Goal: Task Accomplishment & Management: Complete application form

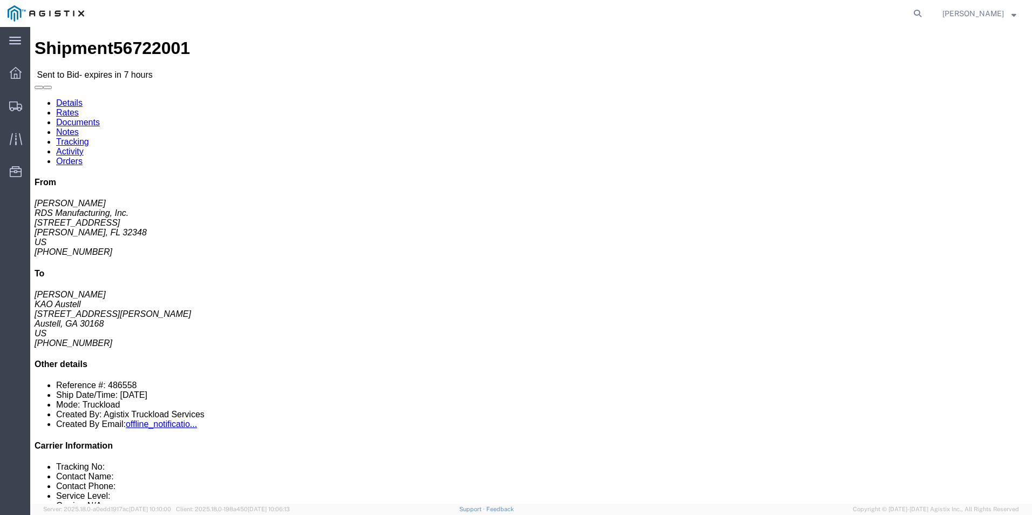
click link "Enter / Modify Bid"
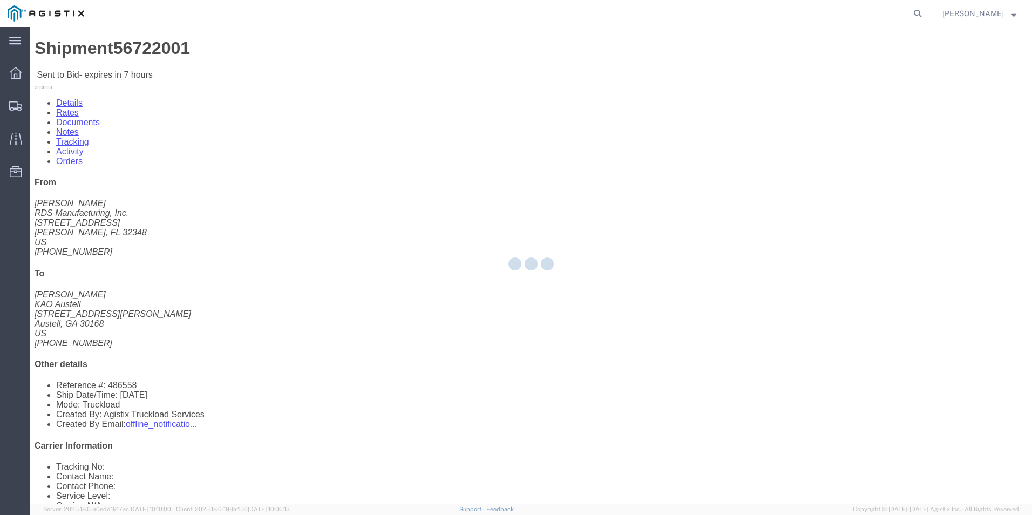
select select "18393"
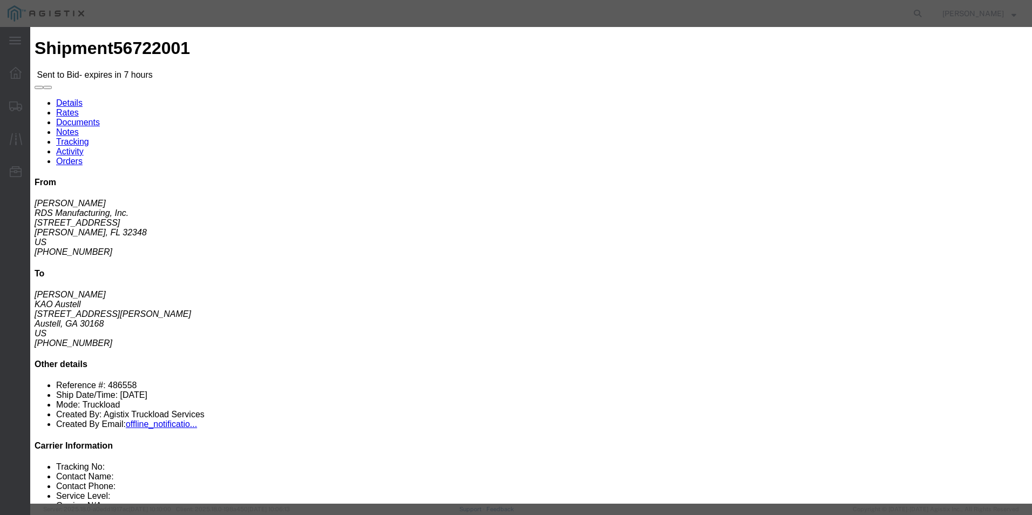
click select "Select Guaranteed Next Day Rail TL Standard 3 - 5 Day"
select select "38971"
click select "Select Guaranteed Next Day Rail TL Standard 3 - 5 Day"
click input "text"
type input "ITS BID"
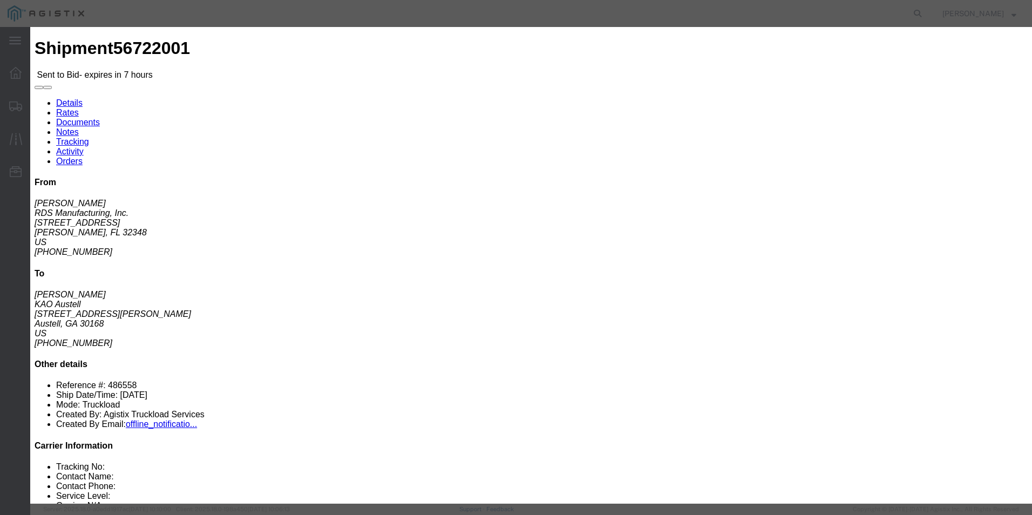
click select "Select Air Less than Truckload Multi-Leg Ocean Freight Rail Small Parcel Truckl…"
select select "TL"
click select "Select Air Less than Truckload Multi-Leg Ocean Freight Rail Small Parcel Truckl…"
click input "number"
type input "727"
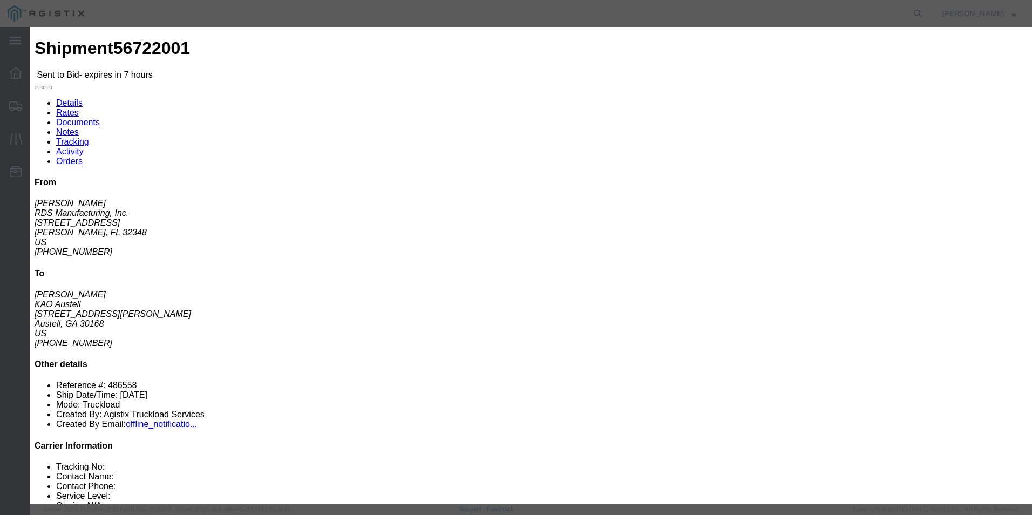
click button "Submit"
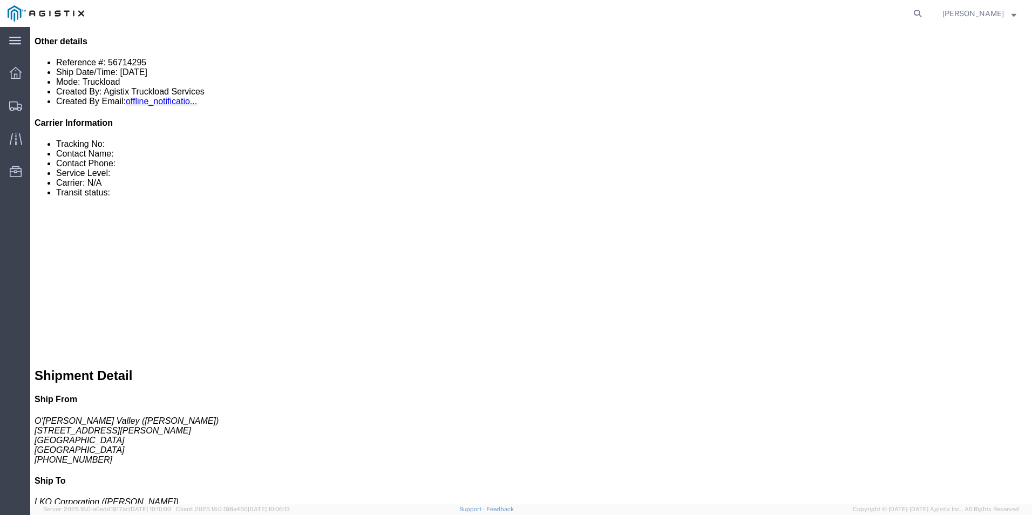
scroll to position [324, 0]
click link "Enter / Modify Bid"
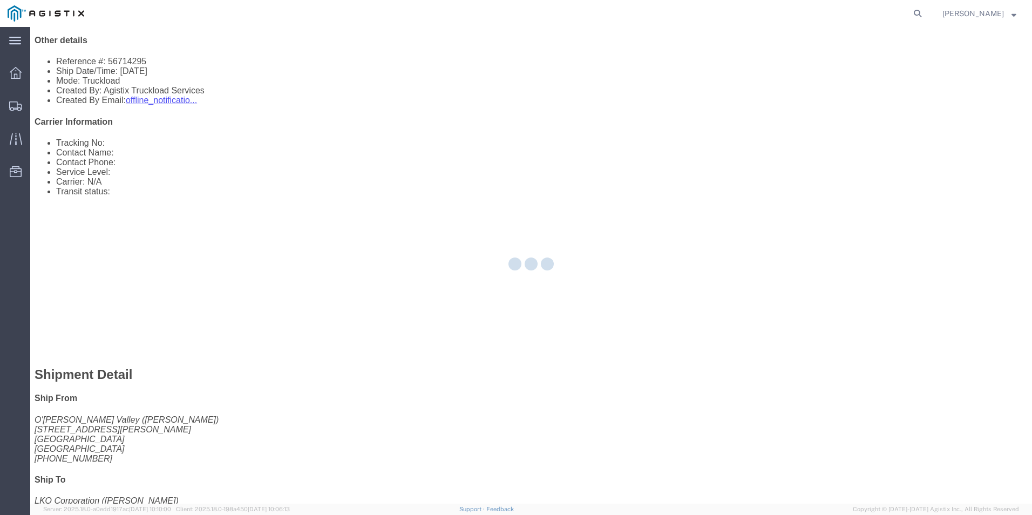
select select "18393"
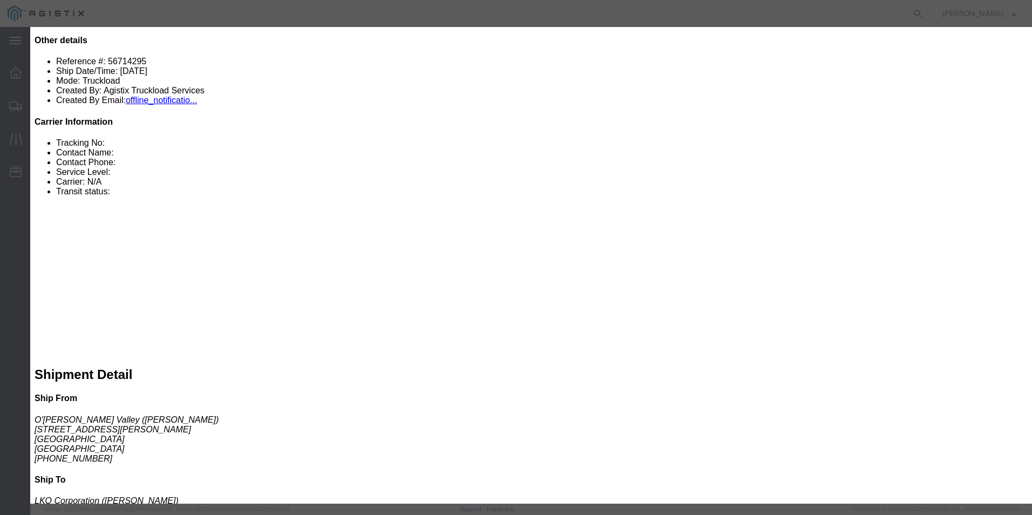
click select "Select Guaranteed Next Day Rail TL Standard 3 - 5 Day"
select select "38971"
click select "Select Guaranteed Next Day Rail TL Standard 3 - 5 Day"
click input "text"
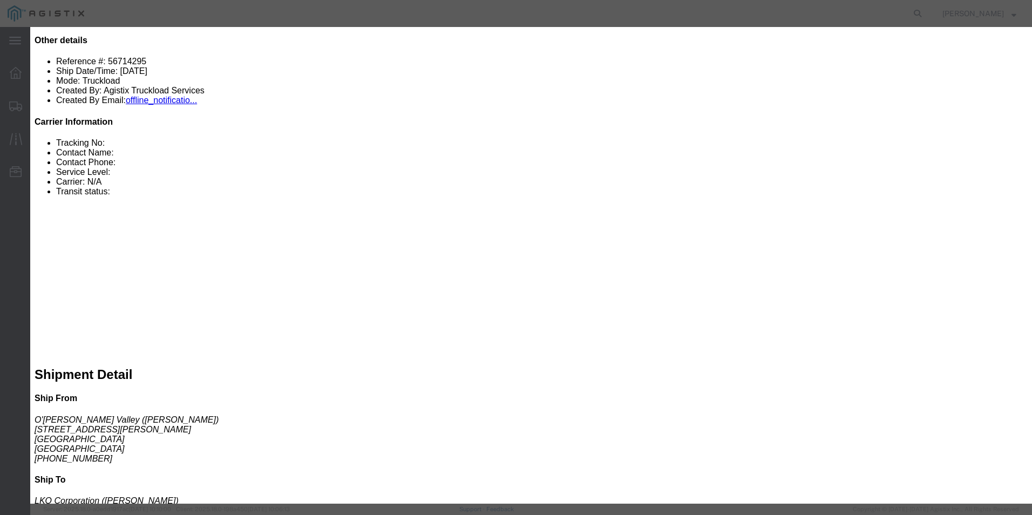
click icon "button"
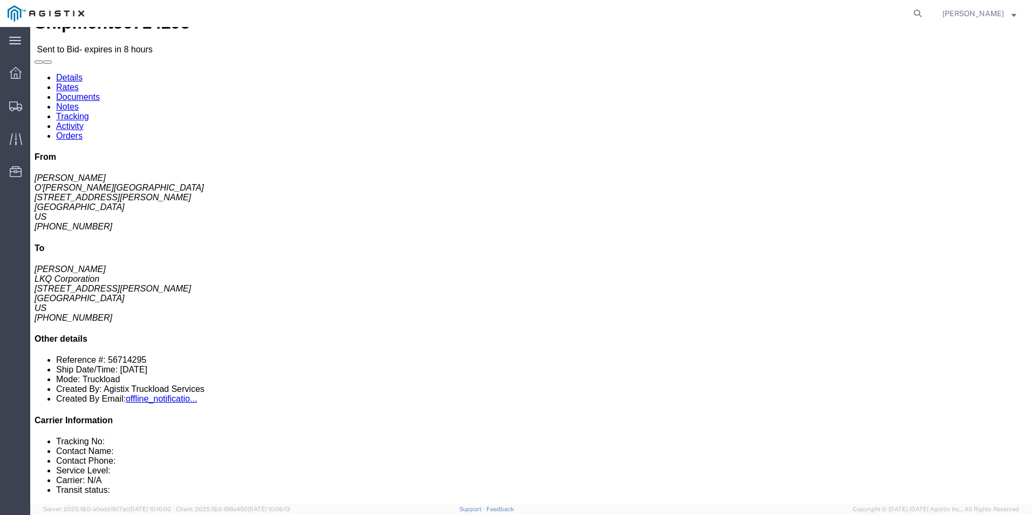
scroll to position [0, 0]
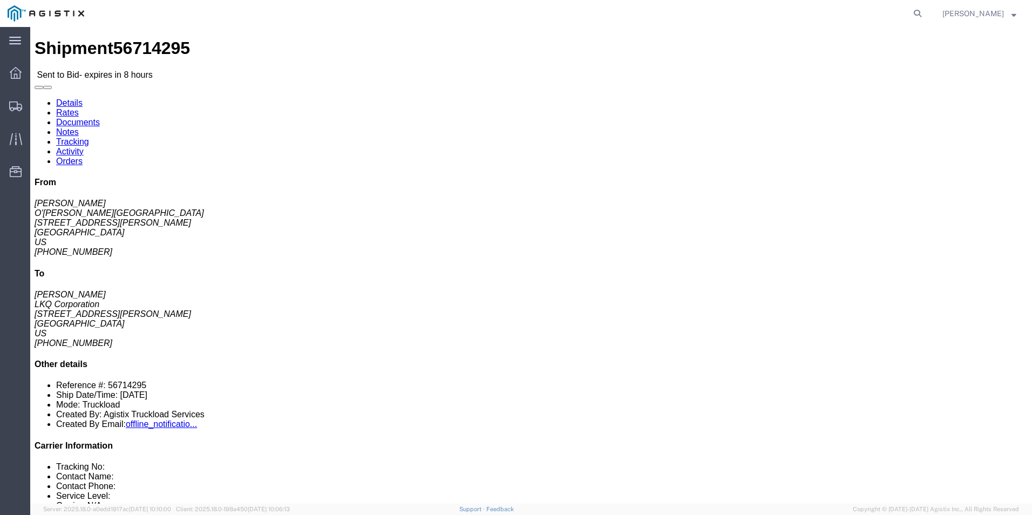
click link "Enter / Modify Bid"
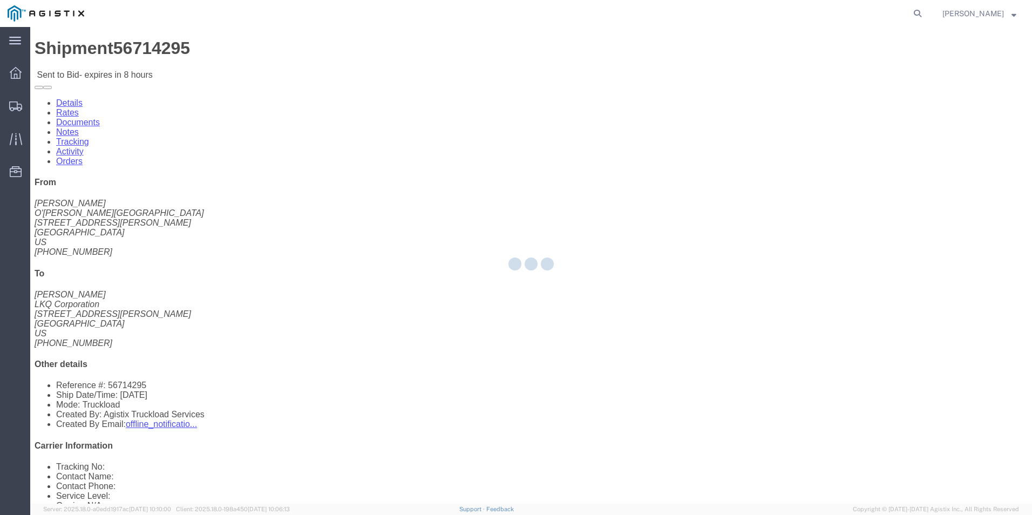
select select "18393"
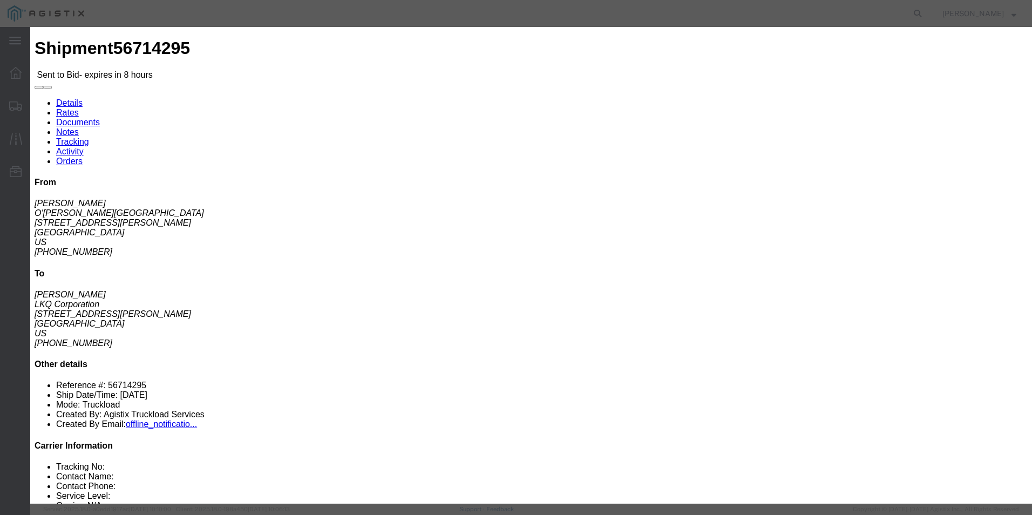
click div "Bid Information Vendor Select ITS Logistics Service Level Select Guaranteed Nex…"
click select "Select Guaranteed Next Day Rail TL Standard 3 - 5 Day"
select select "38971"
click select "Select Guaranteed Next Day Rail TL Standard 3 - 5 Day"
click input "text"
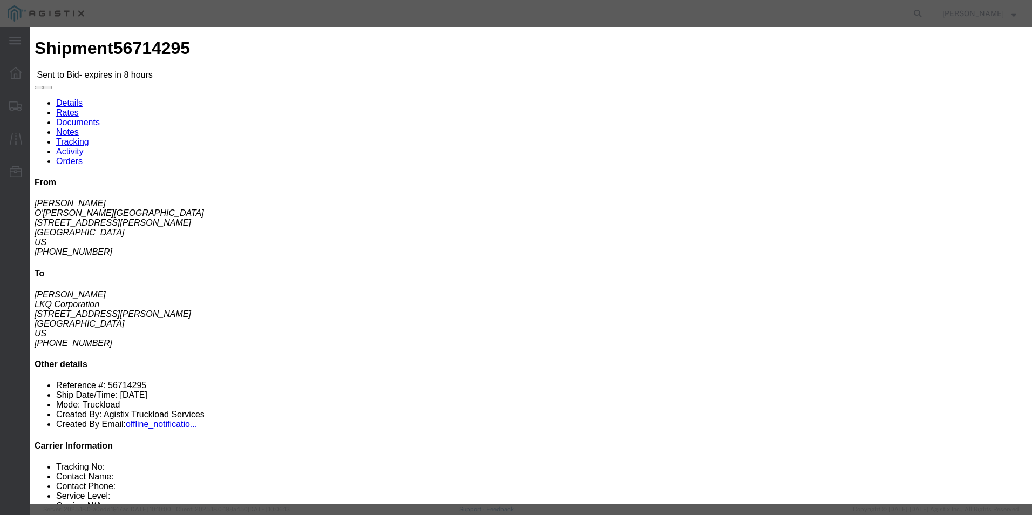
type input "ITS BID"
click select "Select Air Less than Truckload Multi-Leg Ocean Freight Rail Small Parcel Truckl…"
select select "TL"
click select "Select Air Less than Truckload Multi-Leg Ocean Freight Rail Small Parcel Truckl…"
click input "number"
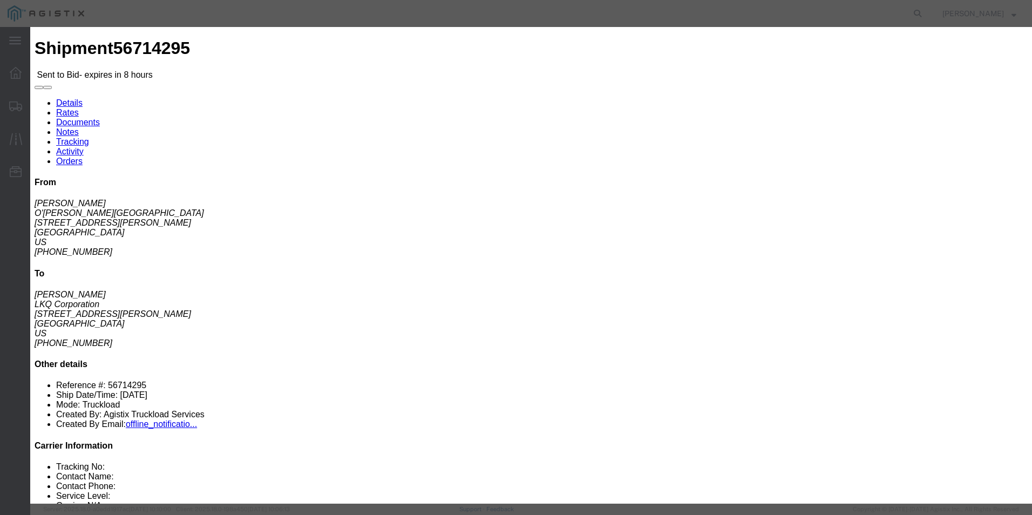
type input "437"
click button "Submit"
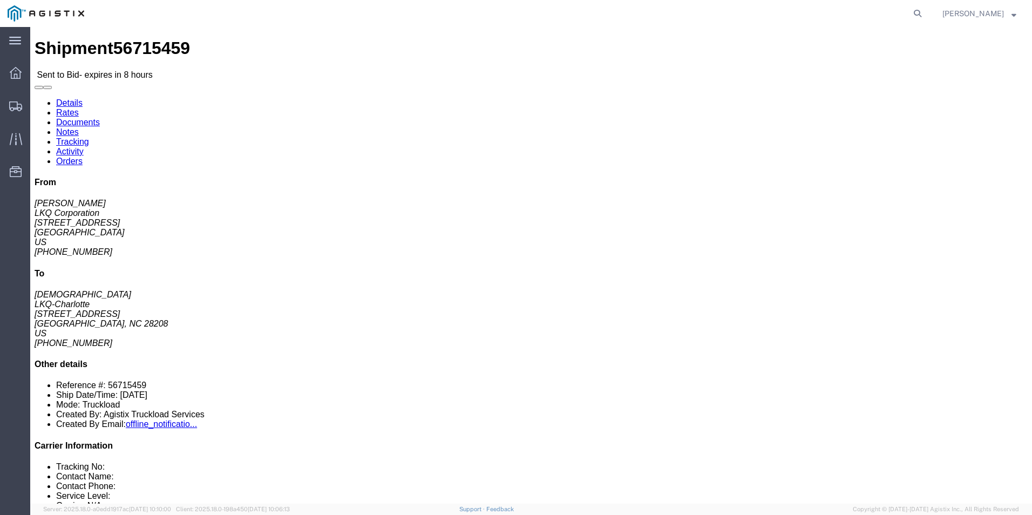
click link "Enter / Modify Bid"
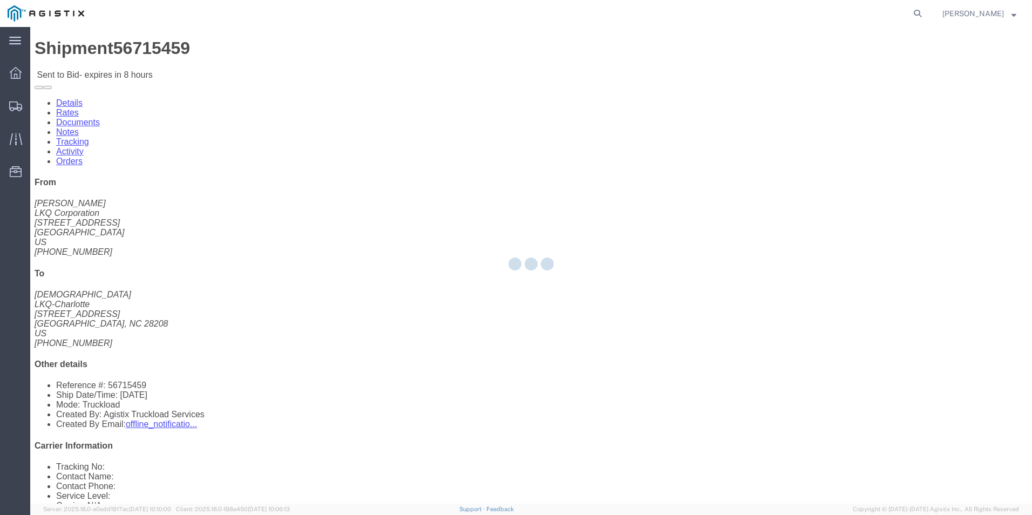
select select "18393"
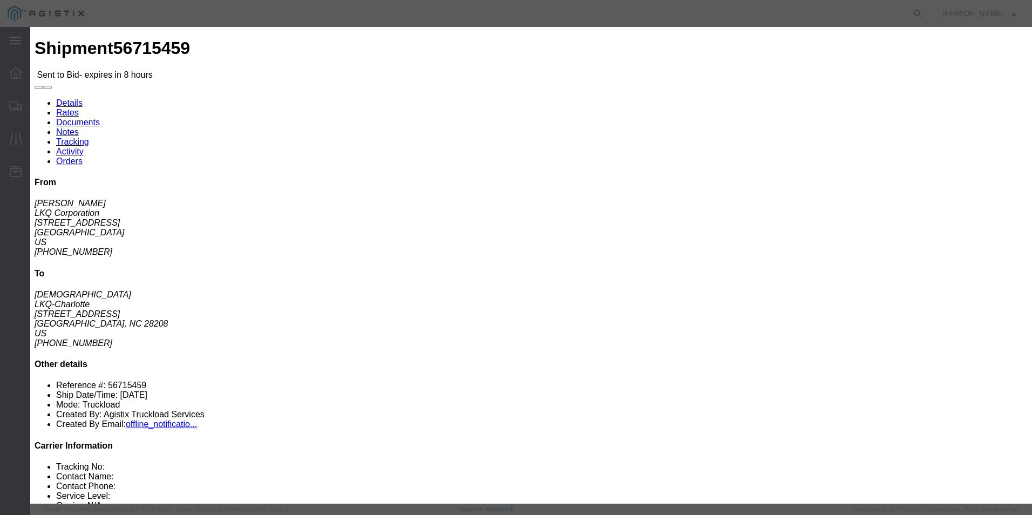
click select "Select Guaranteed Next Day Rail TL Standard 3 - 5 Day"
select select "35343"
click select "Select Guaranteed Next Day Rail TL Standard 3 - 5 Day"
click input "text"
type input "ITS BID"
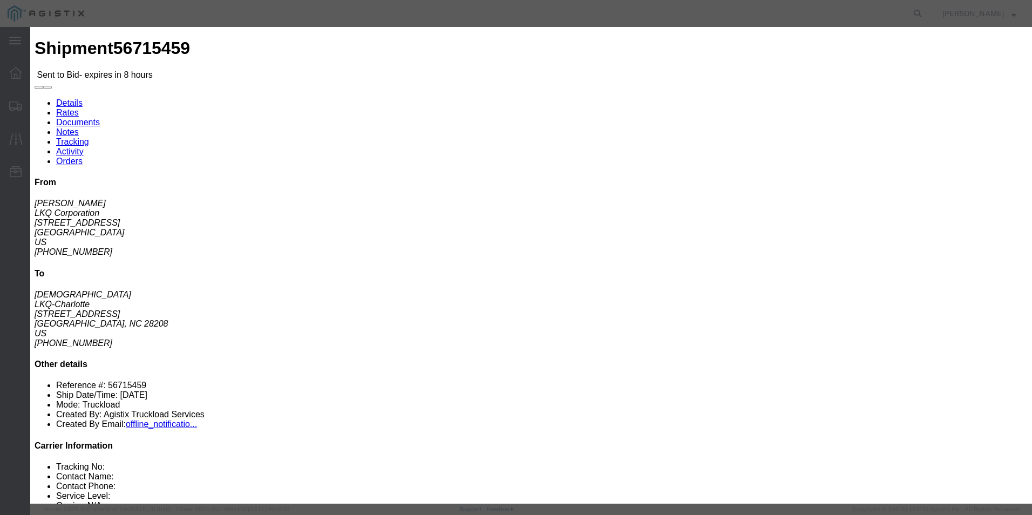
click select "Select Air Less than Truckload Multi-Leg Ocean Freight Rail Small Parcel Truckl…"
select select "TL"
click select "Select Air Less than Truckload Multi-Leg Ocean Freight Rail Small Parcel Truckl…"
click input "number"
type input "2227"
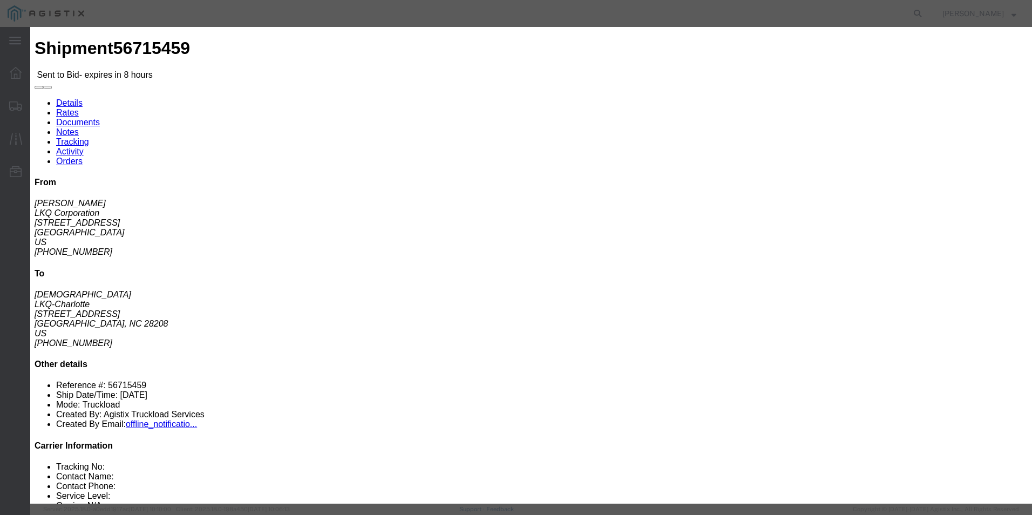
click button "Submit"
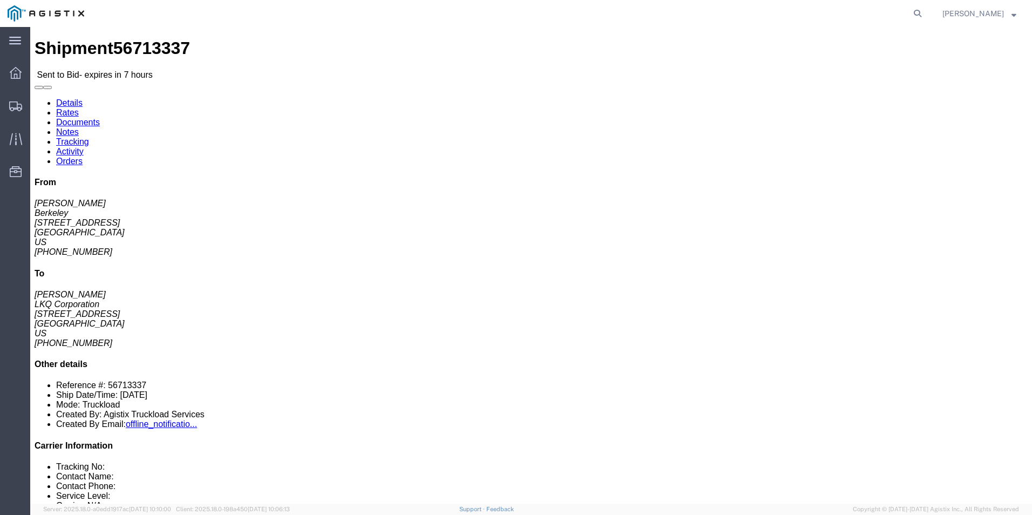
click div "Ship From Berkeley (Francesca Siu) 1295 E Acacia St Ontario, CA 91761 United St…"
click link "Enter / Modify Bid"
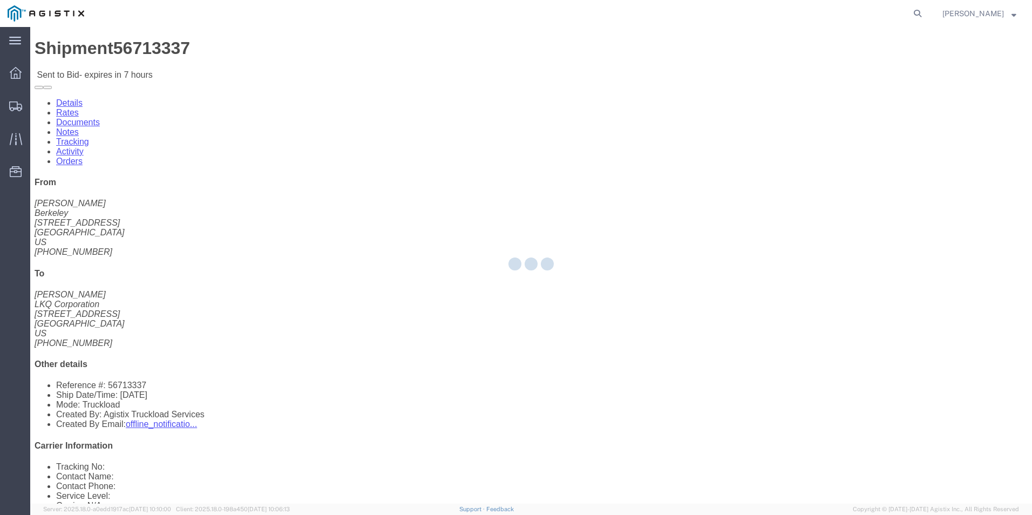
select select "18393"
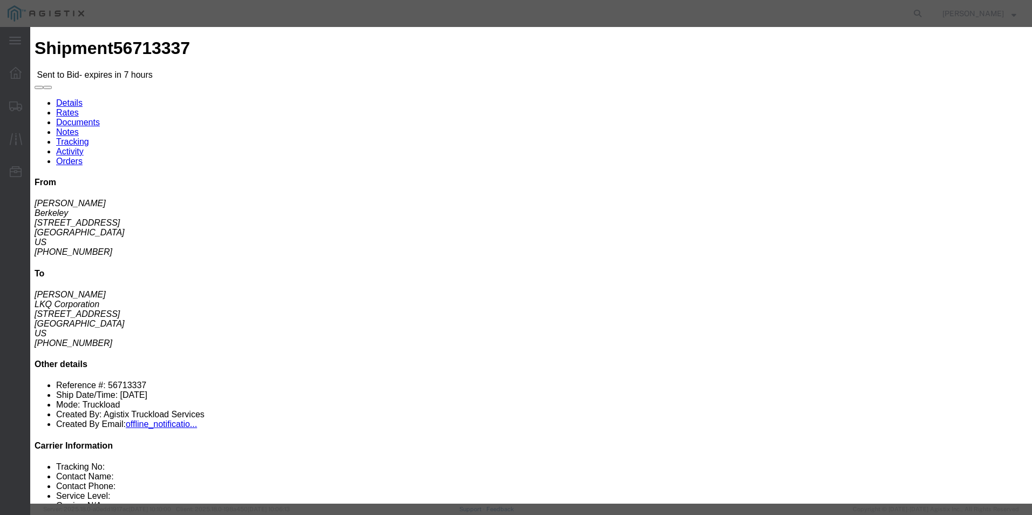
click select "Select Guaranteed Next Day Rail TL Standard 3 - 5 Day"
select select "35343"
click select "Select Guaranteed Next Day Rail TL Standard 3 - 5 Day"
click input "text"
type input "ITS BID"
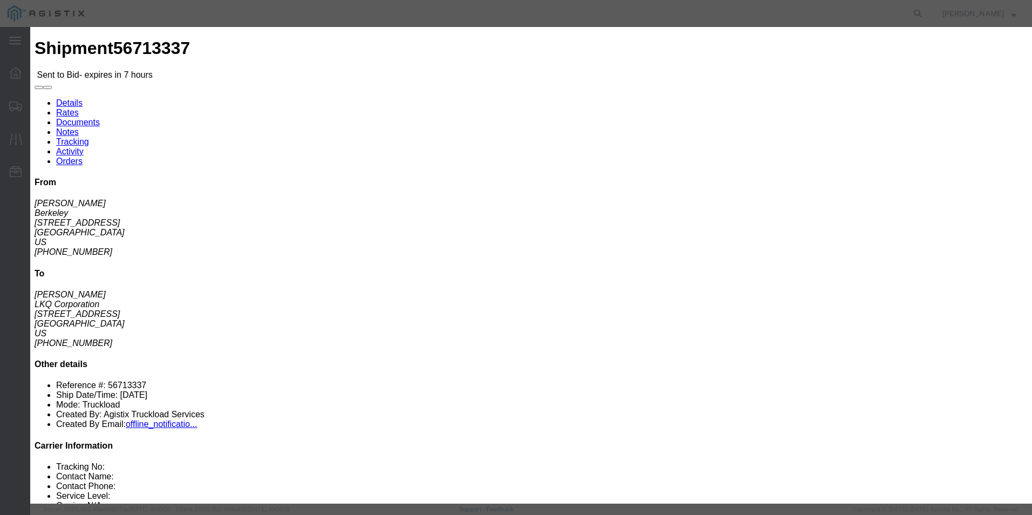
click select "Select Air Less than Truckload Multi-Leg Ocean Freight Rail Small Parcel Truckl…"
select select "TL"
click select "Select Air Less than Truckload Multi-Leg Ocean Freight Rail Small Parcel Truckl…"
click input "number"
type input "3482"
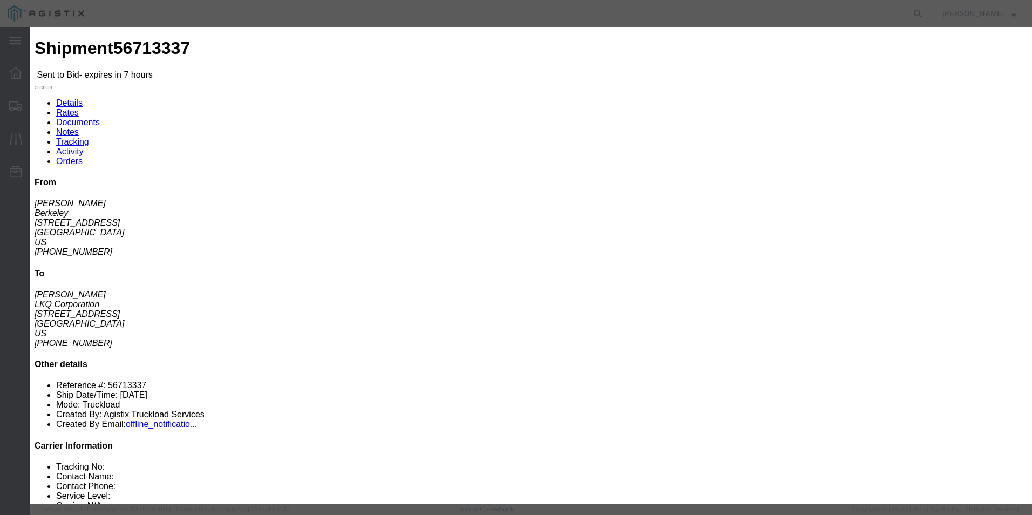
click button "Submit"
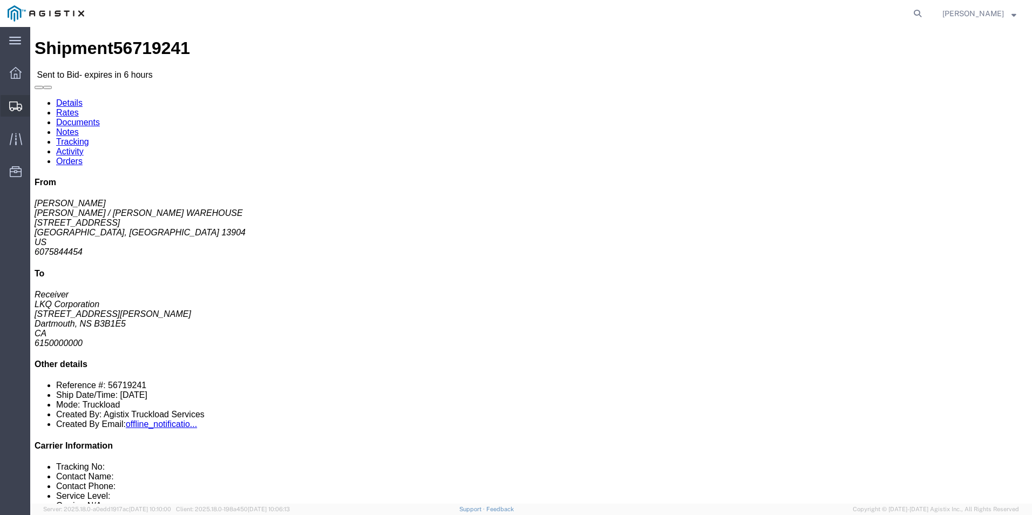
click at [16, 108] on icon at bounding box center [15, 106] width 13 height 10
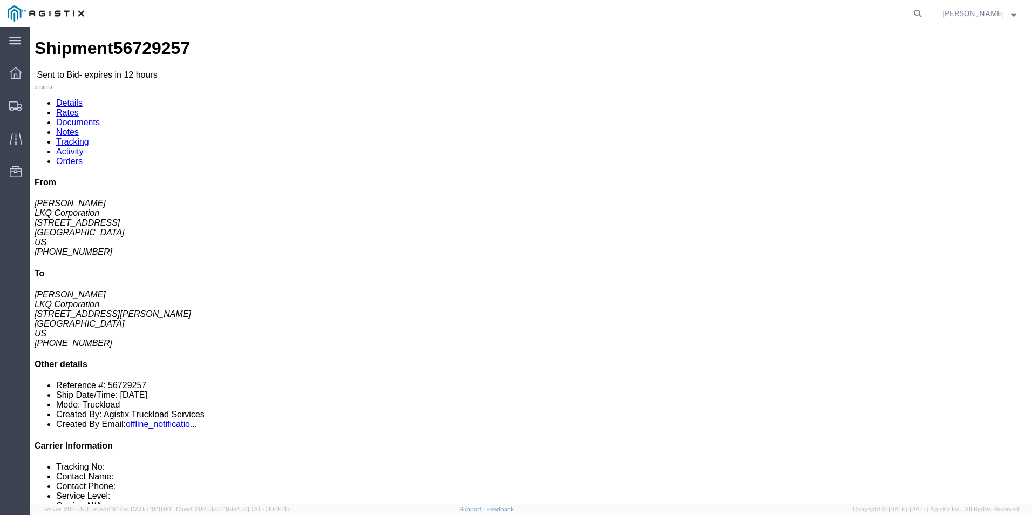
drag, startPoint x: 540, startPoint y: 107, endPoint x: 529, endPoint y: 135, distance: 30.1
click p "09/08/2025 06:00 - 09/08/2025 11:00"
click link "Enter / Modify Bid"
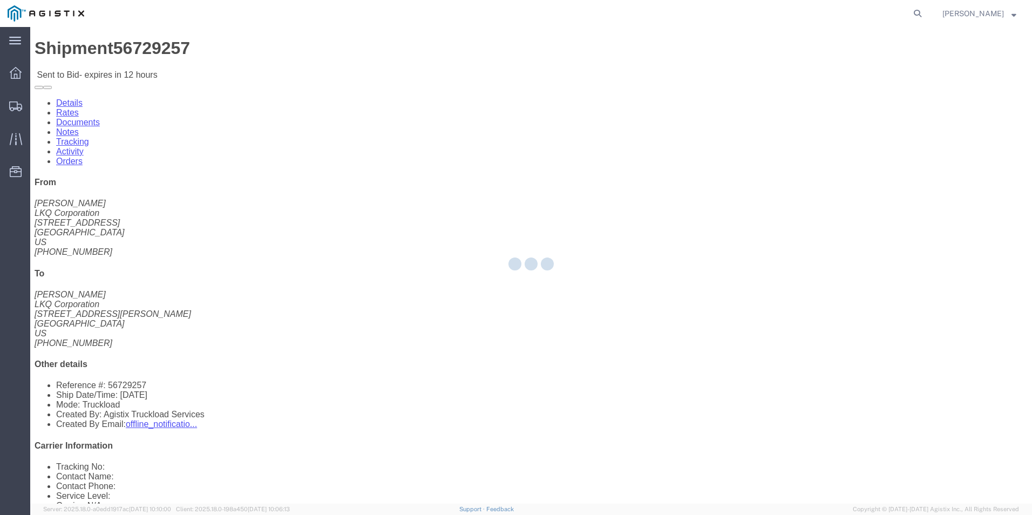
select select "18393"
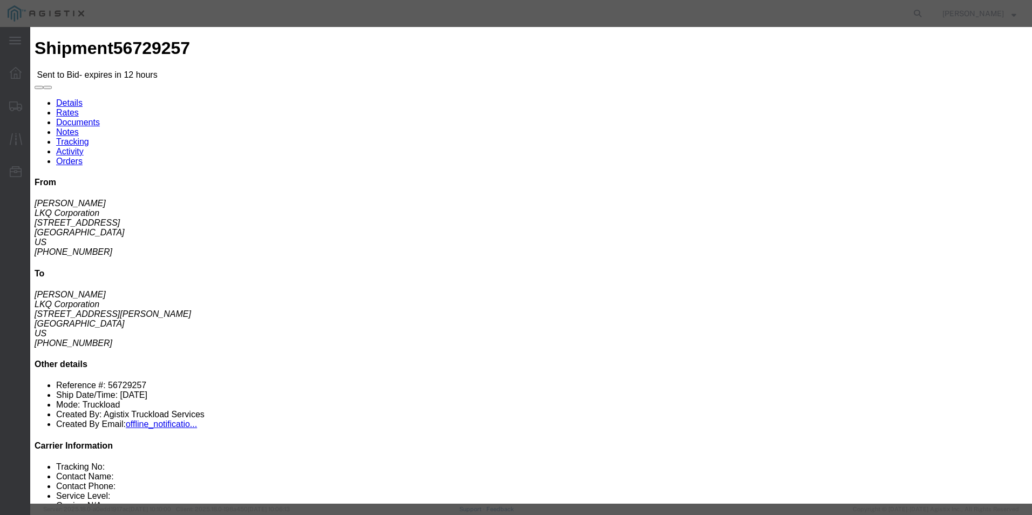
click select "Select Guaranteed Next Day Rail TL Standard 3 - 5 Day"
select select "38971"
click select "Select Guaranteed Next Day Rail TL Standard 3 - 5 Day"
click input "text"
type input "ITS BID"
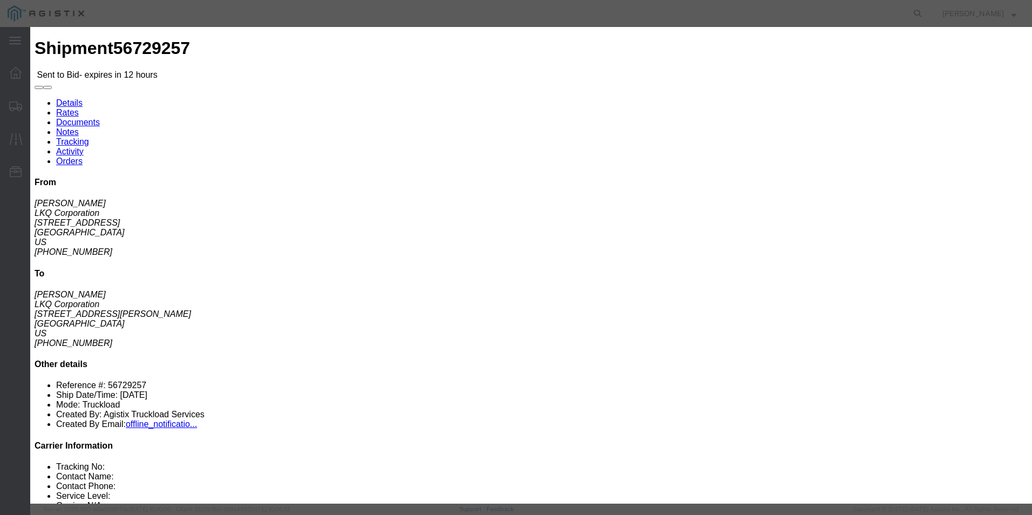
drag, startPoint x: 450, startPoint y: 215, endPoint x: 449, endPoint y: 226, distance: 10.3
click select "Select Air Less than Truckload Multi-Leg Ocean Freight Rail Small Parcel Truckl…"
select select "TL"
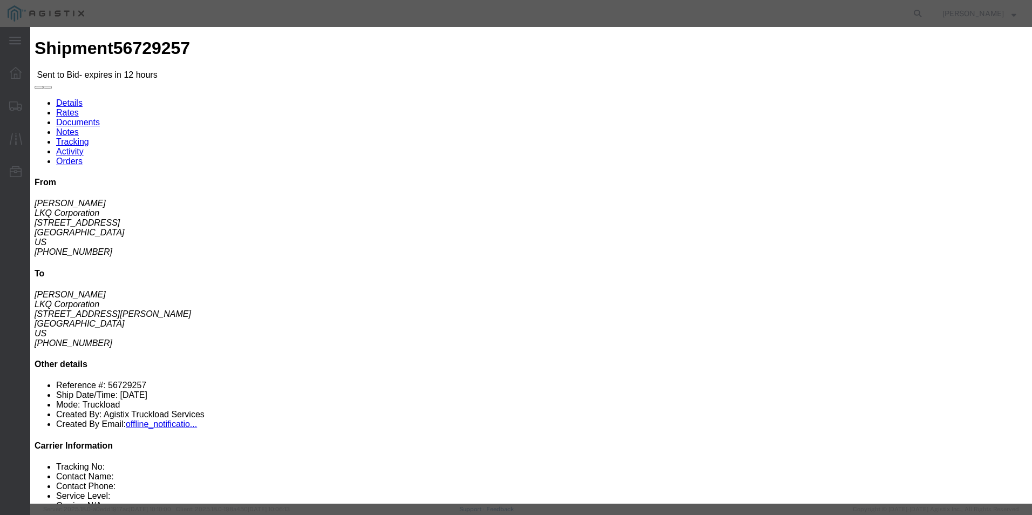
click select "Select Air Less than Truckload Multi-Leg Ocean Freight Rail Small Parcel Truckl…"
click input "number"
type input "1418"
click button "Submit"
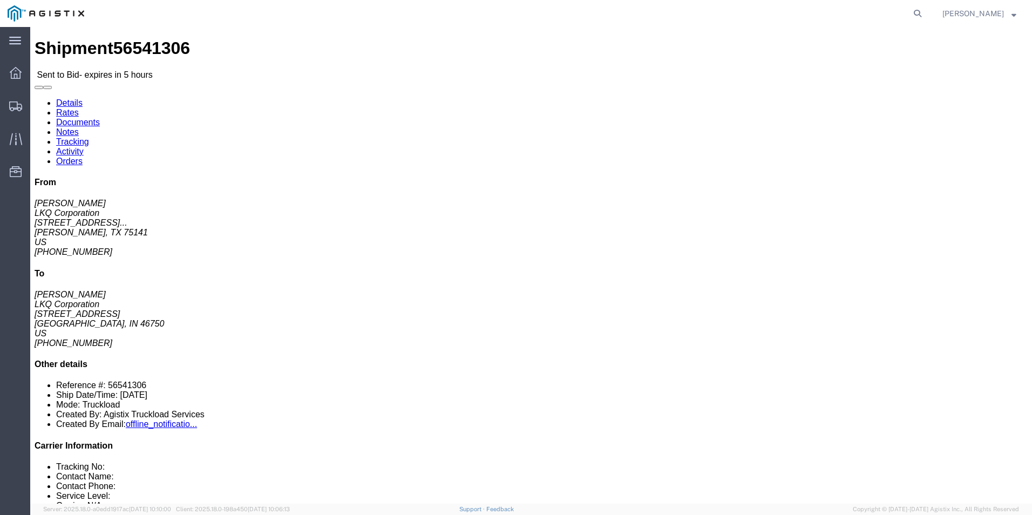
click link "Enter / Modify Bid"
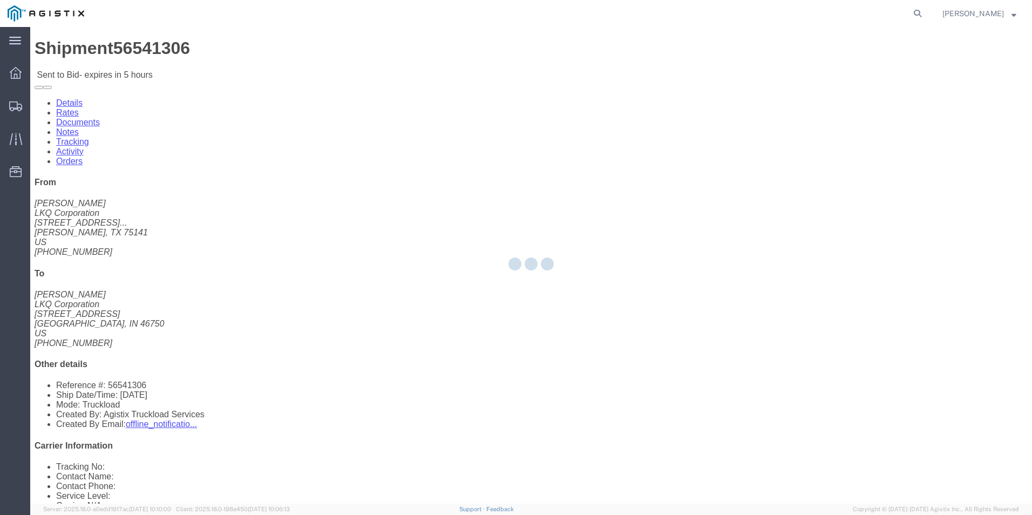
select select "18393"
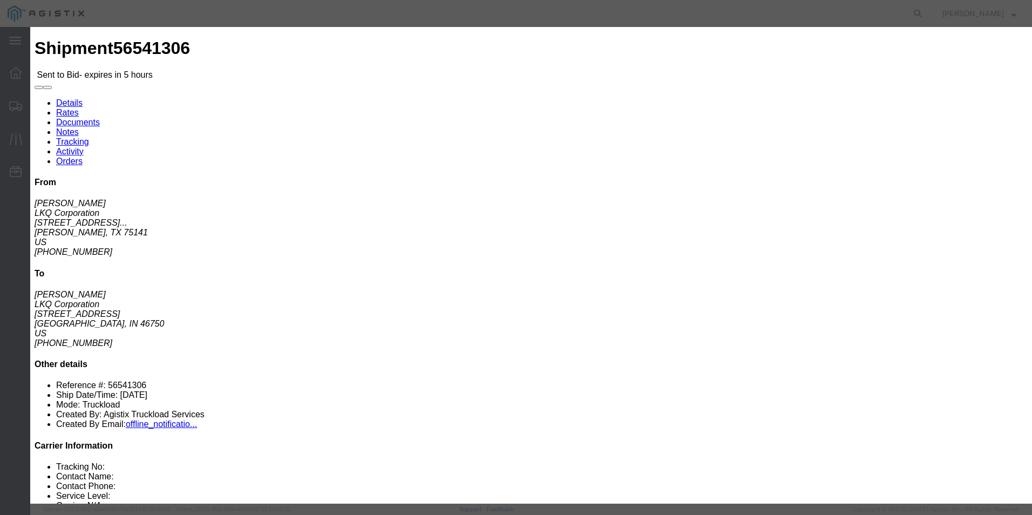
click select "Select Guaranteed Next Day Rail TL Standard 3 - 5 Day"
select select "38971"
click select "Select Guaranteed Next Day Rail TL Standard 3 - 5 Day"
click input "text"
type input "ITS BID"
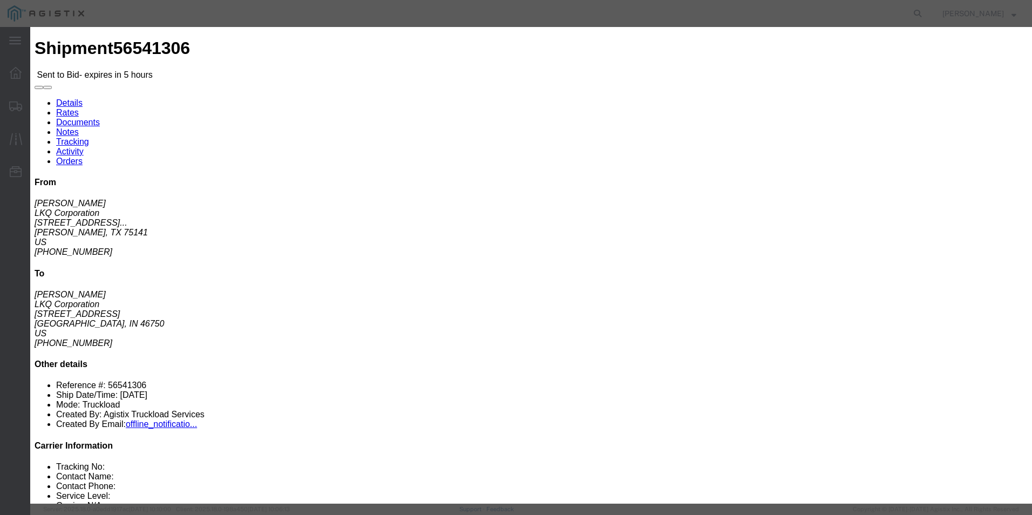
click select "Select Air Less than Truckload Multi-Leg Ocean Freight Rail Small Parcel Truckl…"
select select "TL"
click select "Select Air Less than Truckload Multi-Leg Ocean Freight Rail Small Parcel Truckl…"
click input "number"
type input "1975"
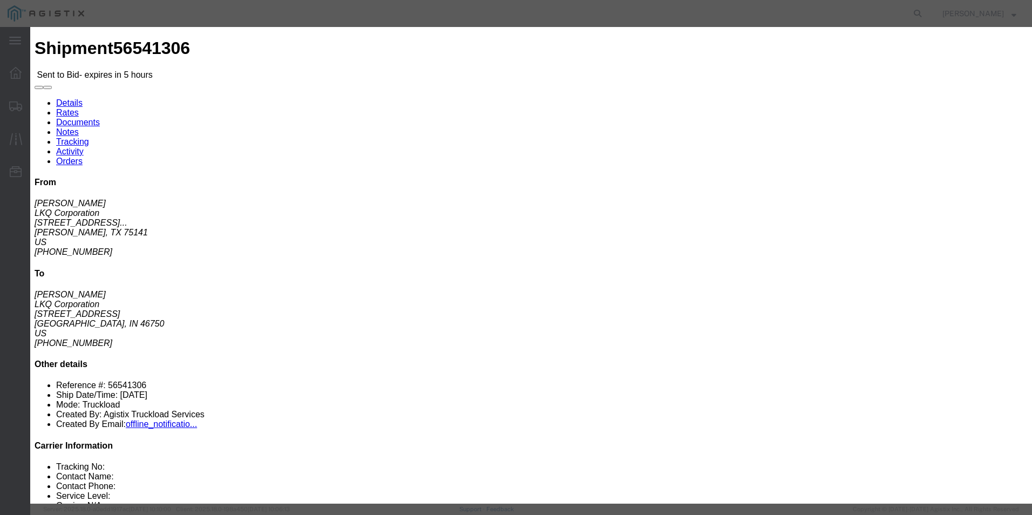
click button "Submit"
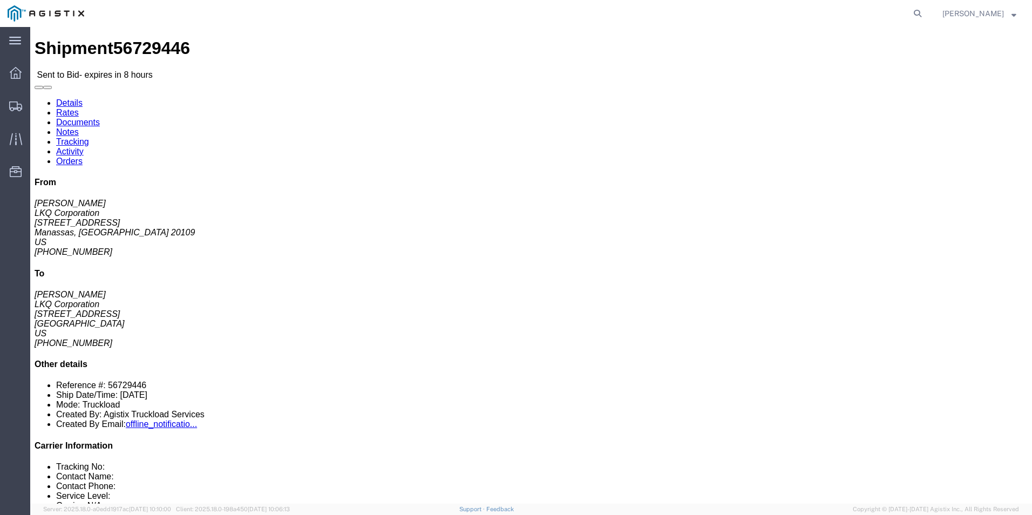
click link "Enter / Modify Bid"
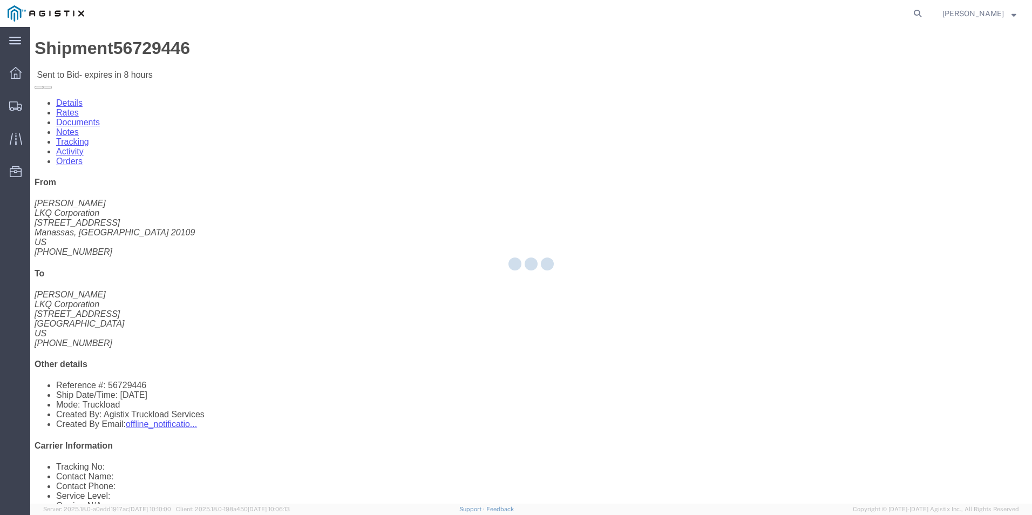
select select "18393"
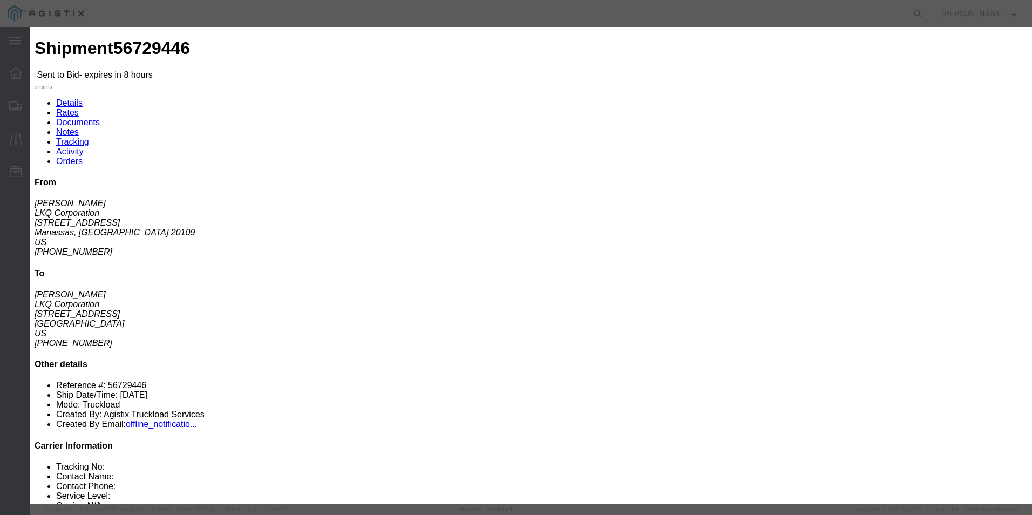
click select "Select Guaranteed Next Day Rail TL Standard 3 - 5 Day"
select select "38971"
click select "Select Guaranteed Next Day Rail TL Standard 3 - 5 Day"
click input "text"
type input "1388"
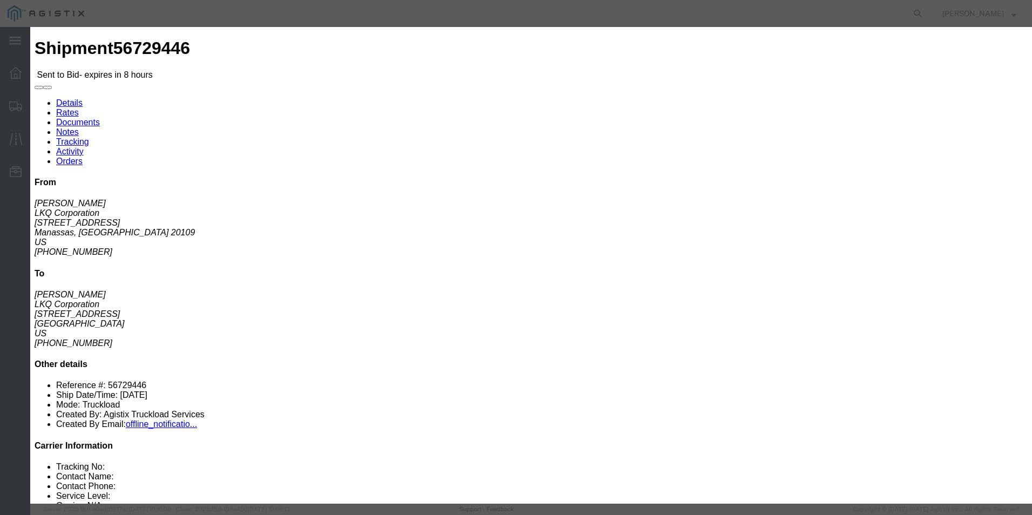
click select "Select Air Less than Truckload Multi-Leg Ocean Freight Rail Small Parcel Truckl…"
select select "TL"
click select "Select Air Less than Truckload Multi-Leg Ocean Freight Rail Small Parcel Truckl…"
click input "number"
click input "1388"
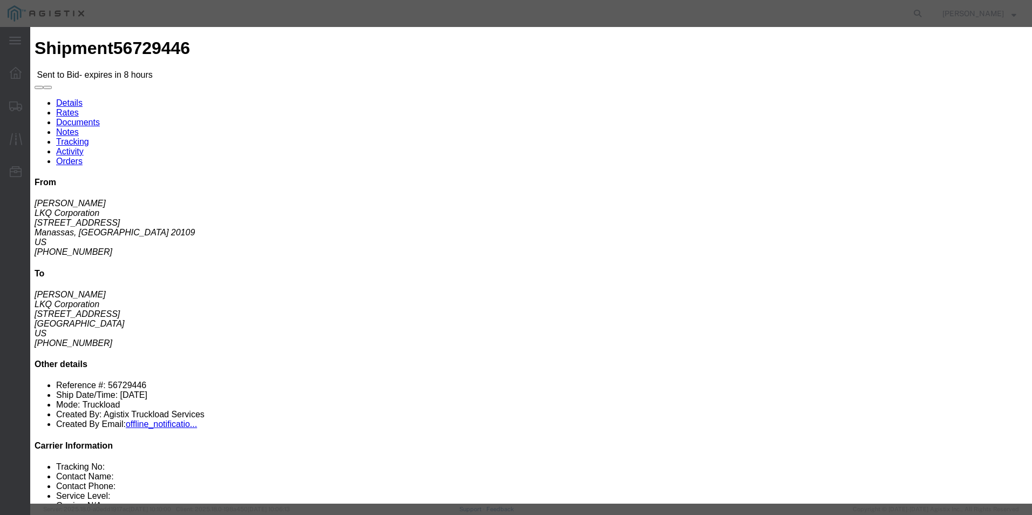
click input "1388"
type input "ITS BID"
click input "number"
type input "1388"
click button "Submit"
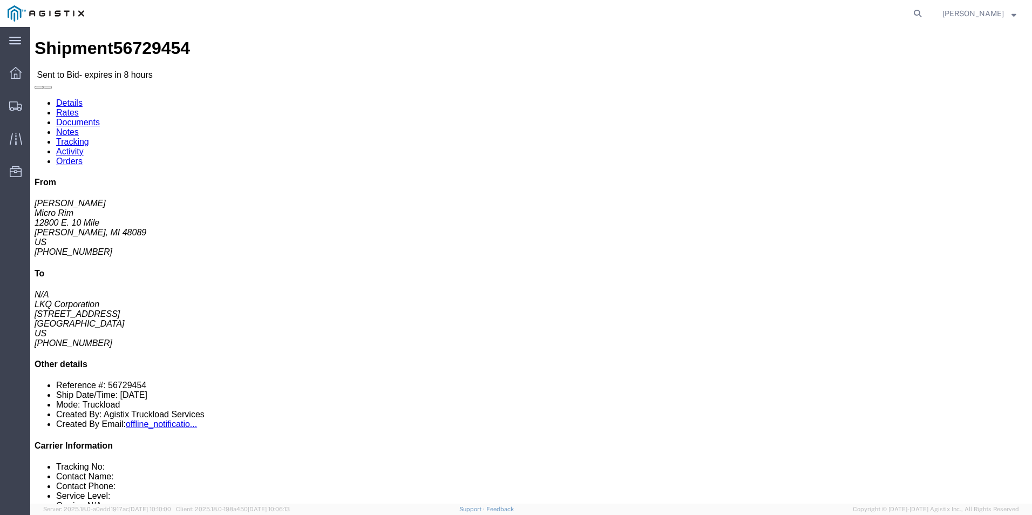
click link "Enter / Modify Bid"
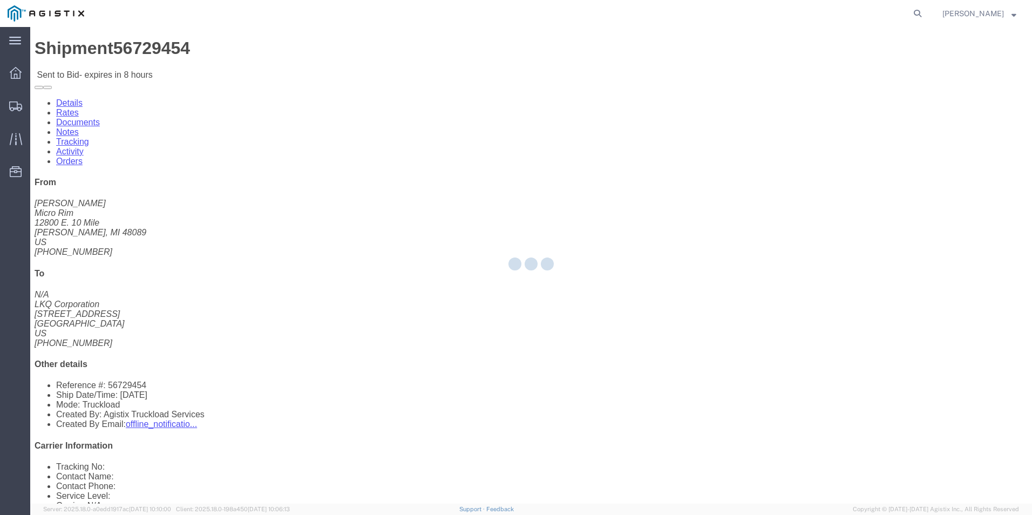
select select "18393"
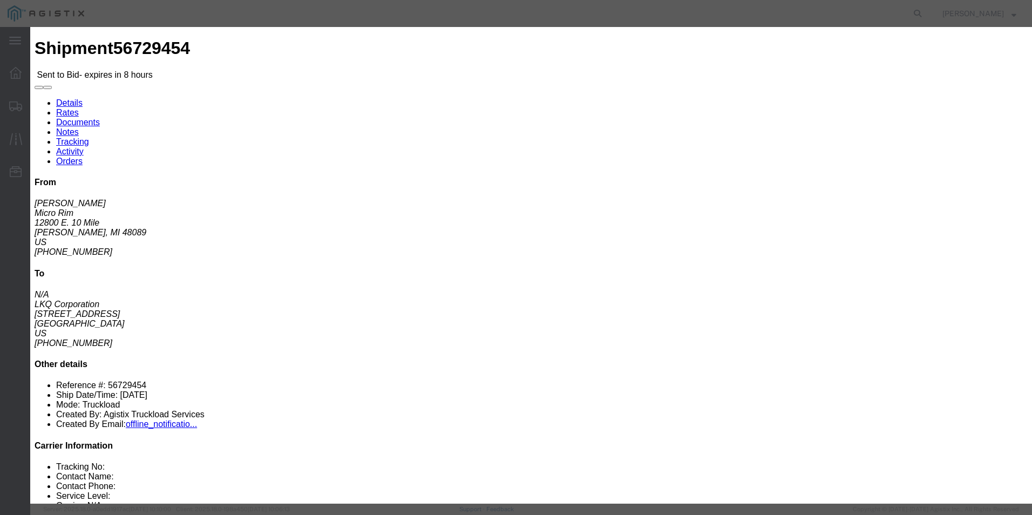
click select "Select Guaranteed Next Day Rail TL Standard 3 - 5 Day"
click icon "button"
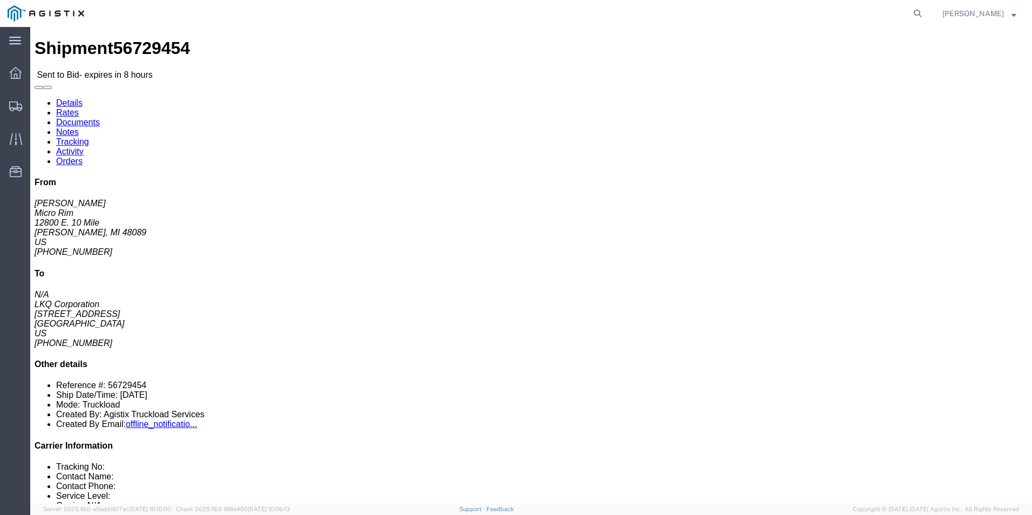
click link "Enter / Modify Bid"
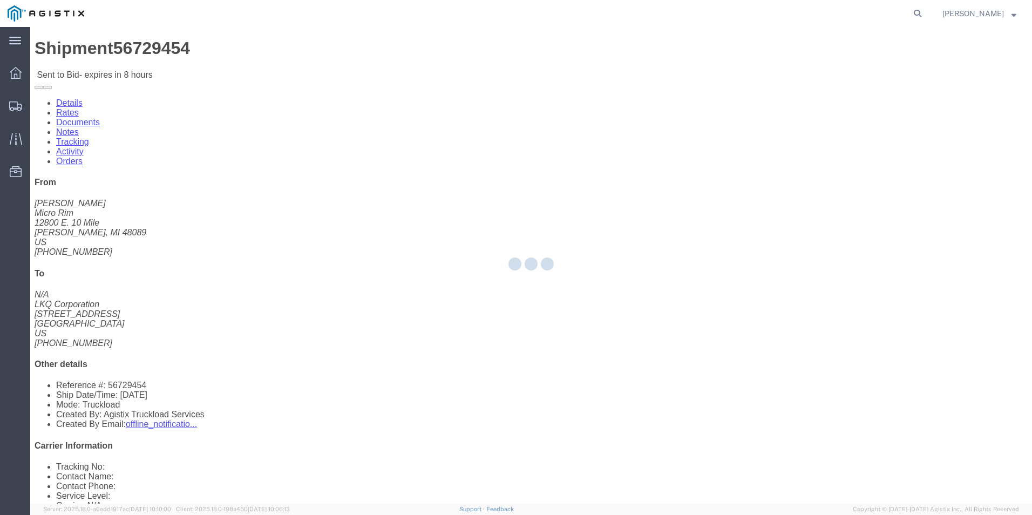
select select "18393"
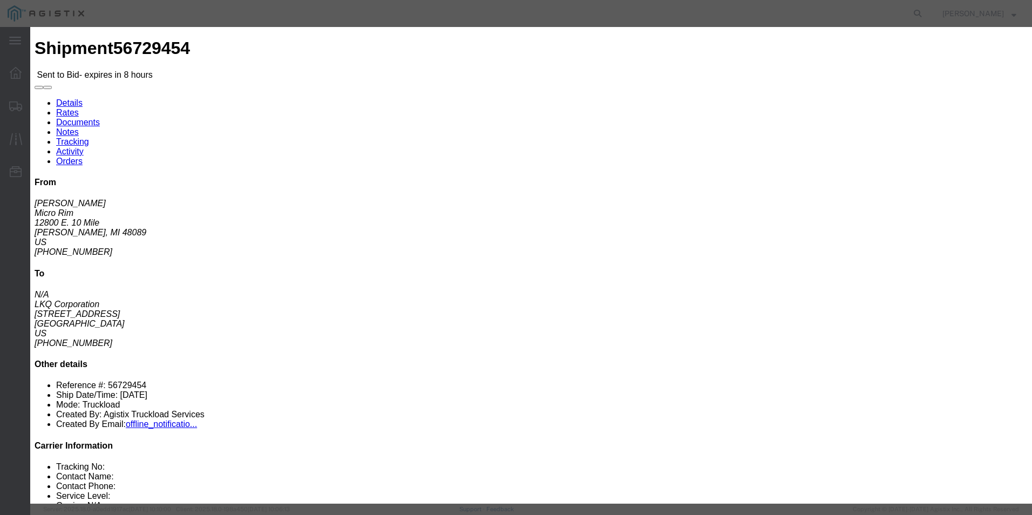
click select "Select Guaranteed Next Day Rail TL Standard 3 - 5 Day"
select select "38971"
click select "Select Guaranteed Next Day Rail TL Standard 3 - 5 Day"
click input "text"
type input "ITS BID"
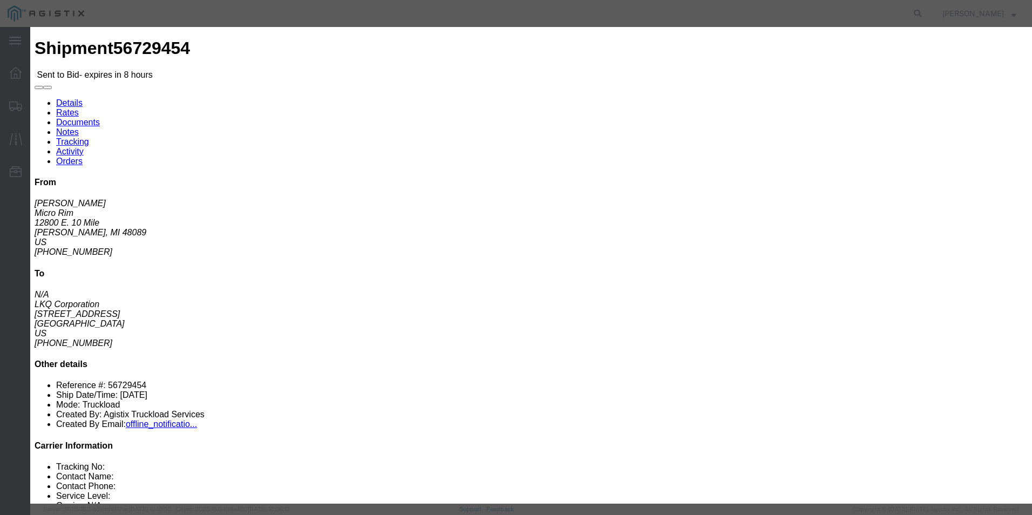
click select "Select Air Less than Truckload Multi-Leg Ocean Freight Rail Small Parcel Truckl…"
select select "TL"
click select "Select Air Less than Truckload Multi-Leg Ocean Freight Rail Small Parcel Truckl…"
click input "number"
type input "2073"
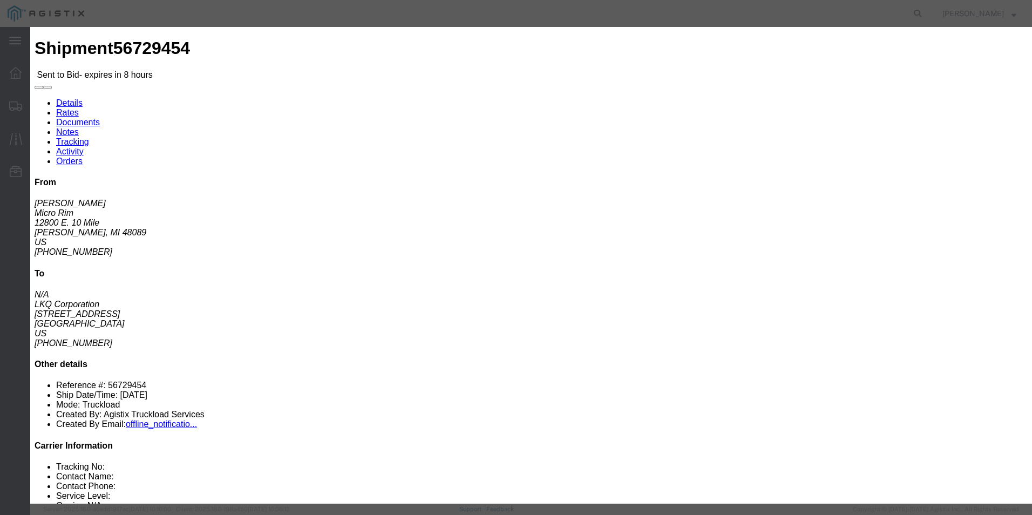
click button "Submit"
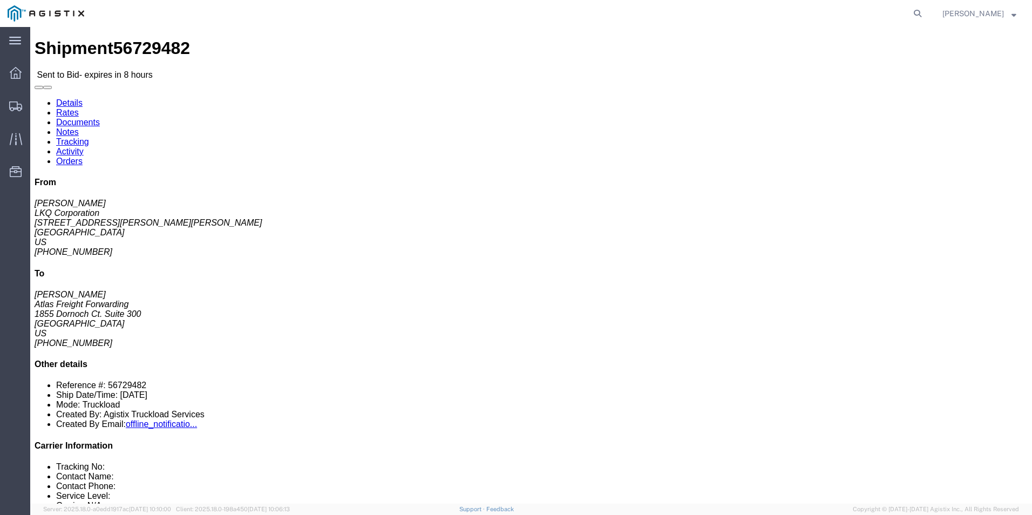
click link "Enter / Modify Bid"
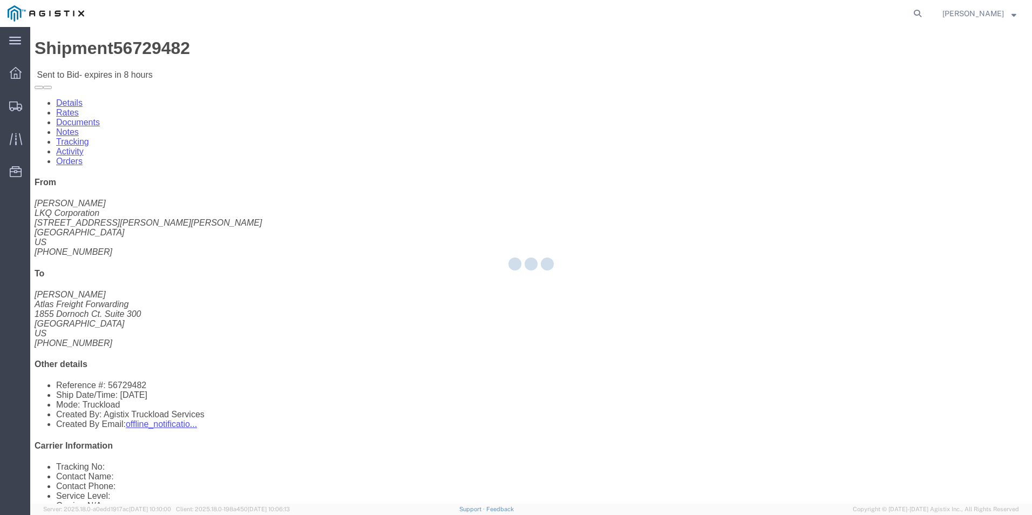
select select "18393"
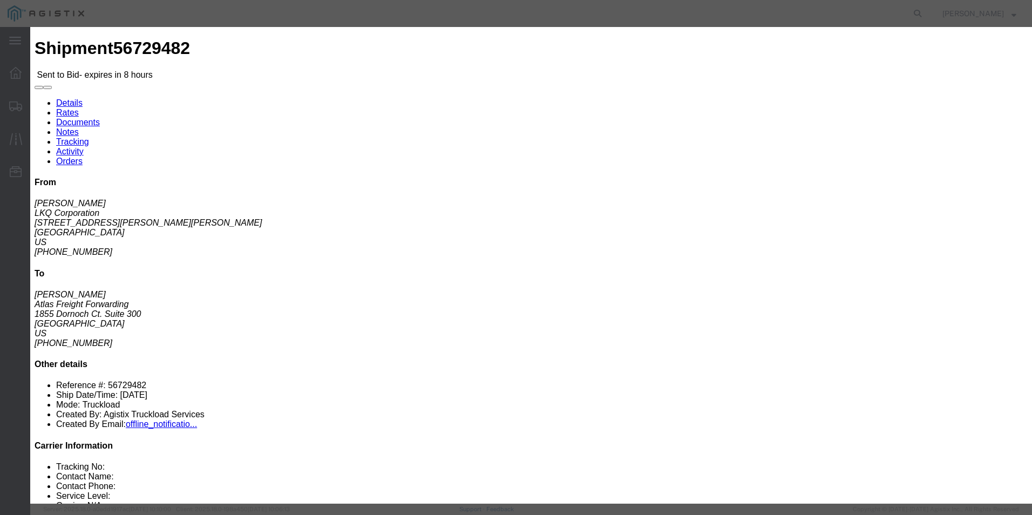
click select "Select Guaranteed Next Day Rail TL Standard 3 - 5 Day"
select select "35343"
click select "Select Guaranteed Next Day Rail TL Standard 3 - 5 Day"
drag, startPoint x: 759, startPoint y: 101, endPoint x: 753, endPoint y: 103, distance: 6.2
click input "text"
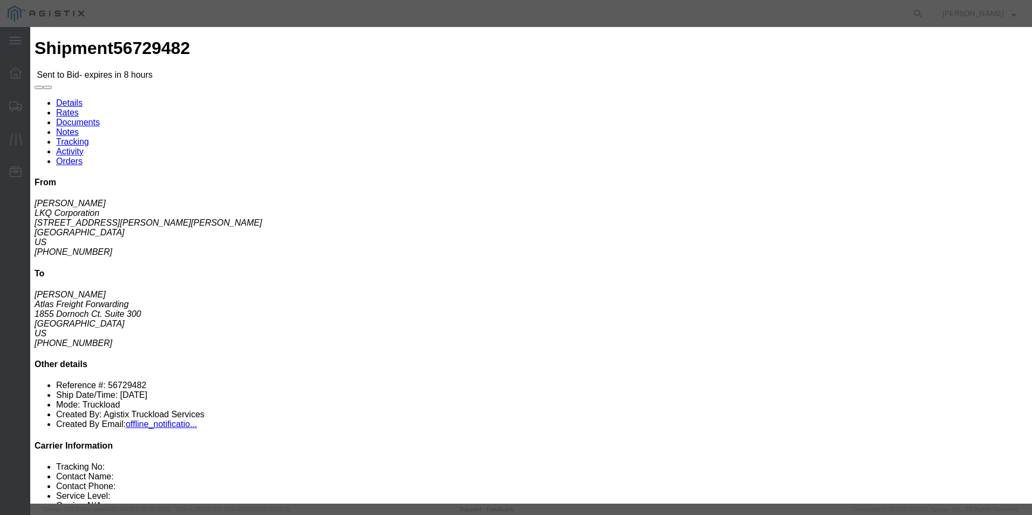
type input "ITS BID"
click select "Select Air Less than Truckload Multi-Leg Ocean Freight Rail Small Parcel Truckl…"
select select "TL"
click select "Select Air Less than Truckload Multi-Leg Ocean Freight Rail Small Parcel Truckl…"
click div "Select 2 Day Service 3 Axle Winch Truck 3 to 5 Day Service 96L Domestic Flat Ra…"
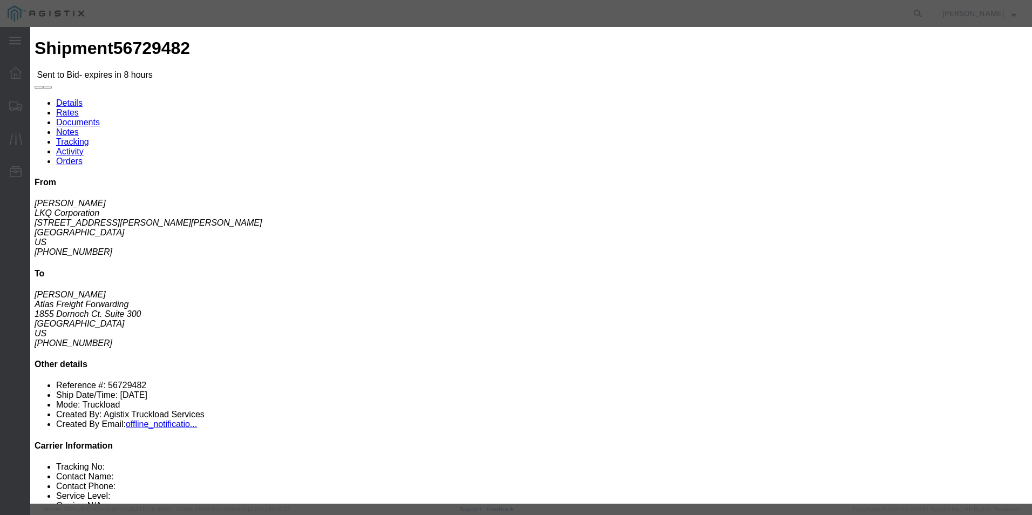
click input "number"
type input "3354"
click button "Submit"
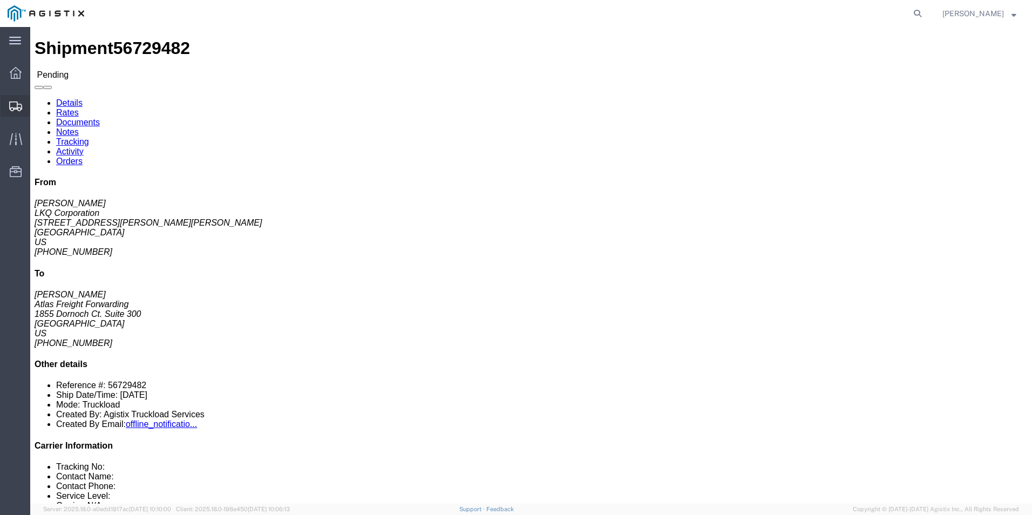
click at [21, 107] on icon at bounding box center [15, 106] width 13 height 10
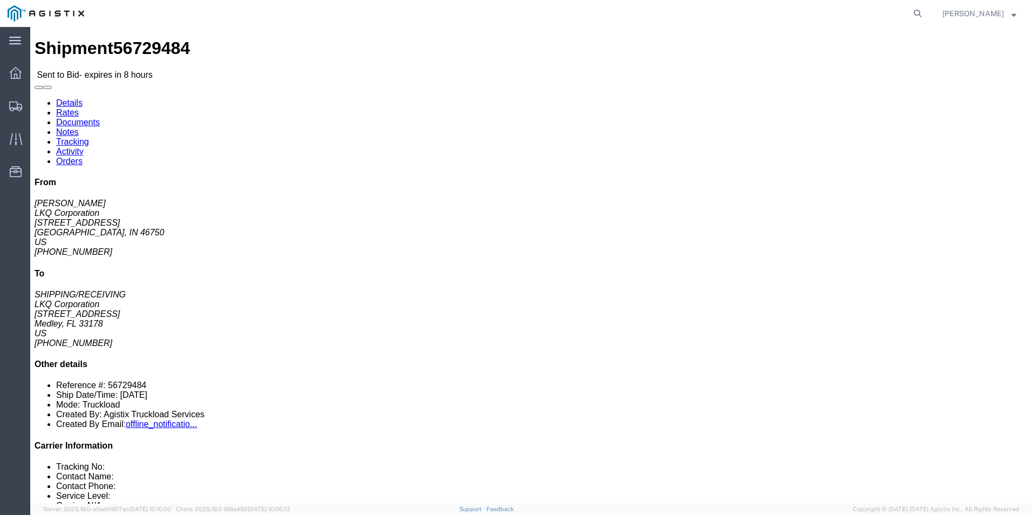
click link "Enter / Modify Bid"
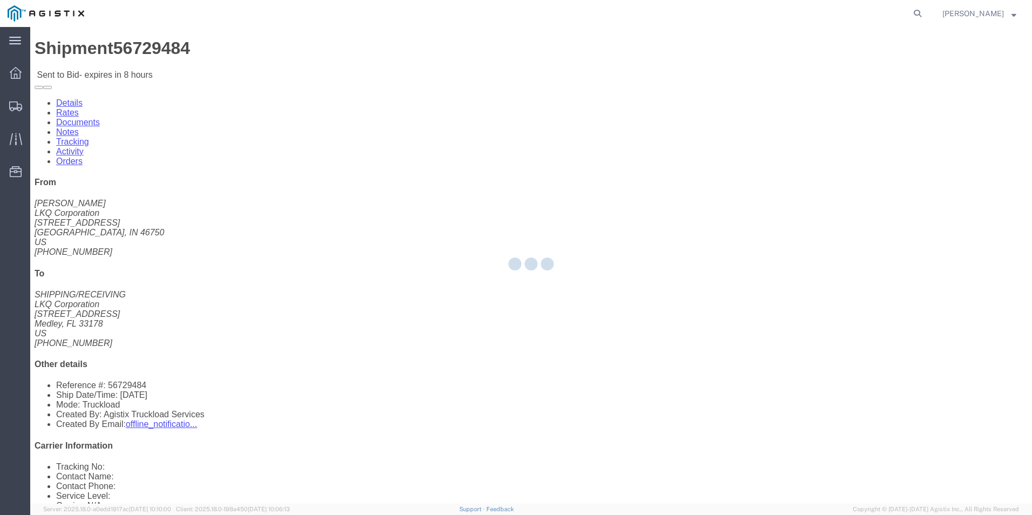
select select "18393"
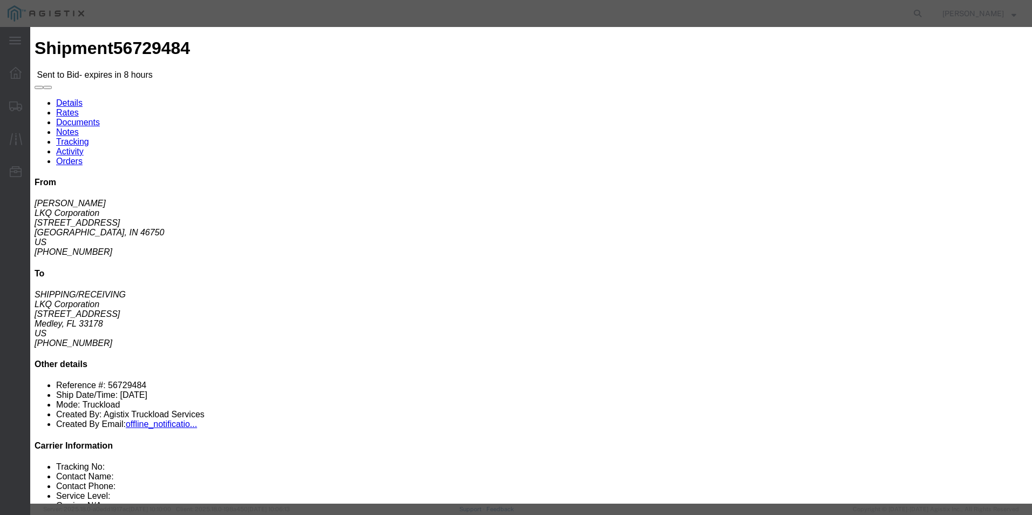
click select "Select Guaranteed Next Day Rail TL Standard 3 - 5 Day"
select select "35343"
click select "Select Guaranteed Next Day Rail TL Standard 3 - 5 Day"
click input "text"
type input "ITS BID"
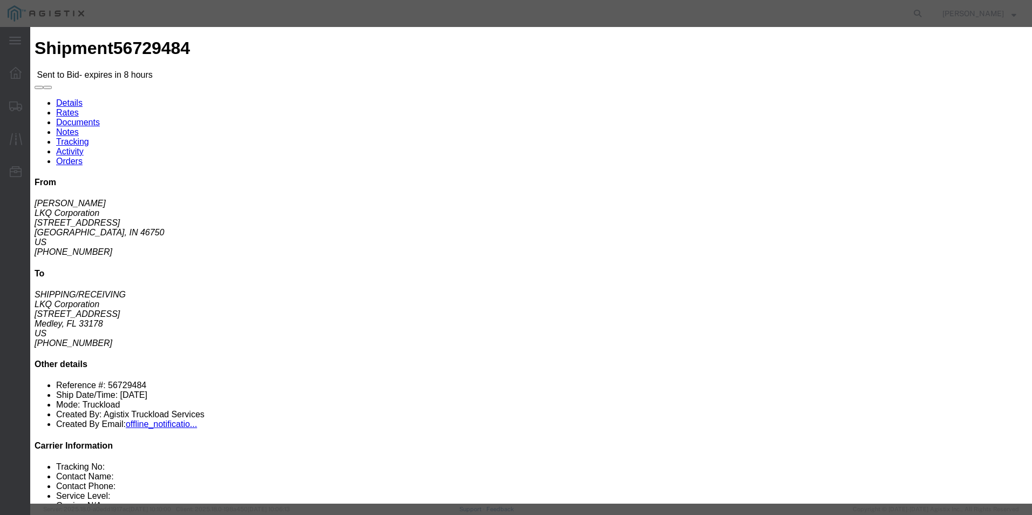
click select "Select Air Less than Truckload Multi-Leg Ocean Freight Rail Small Parcel Truckl…"
select select "TL"
click select "Select Air Less than Truckload Multi-Leg Ocean Freight Rail Small Parcel Truckl…"
click input "number"
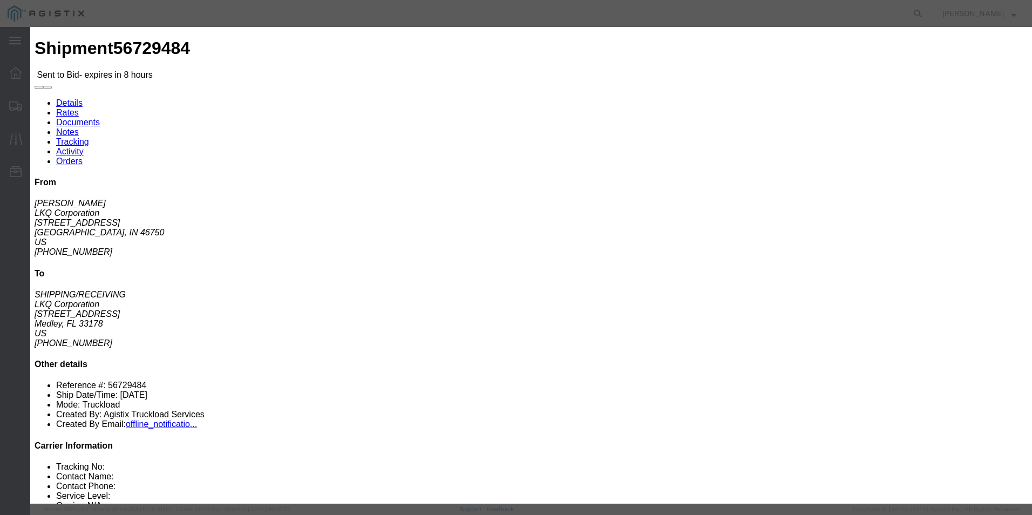
type input "3888"
click button "Submit"
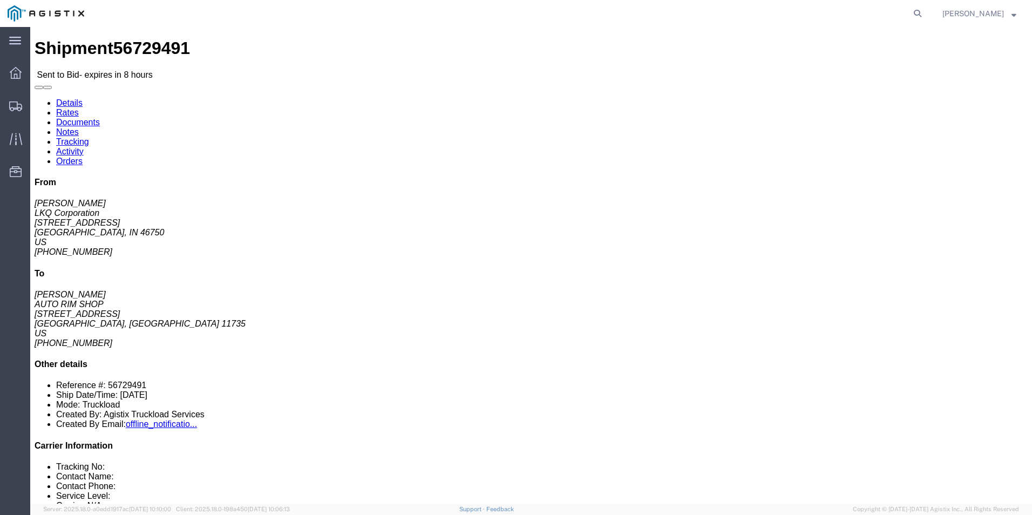
click link "Enter / Modify Bid"
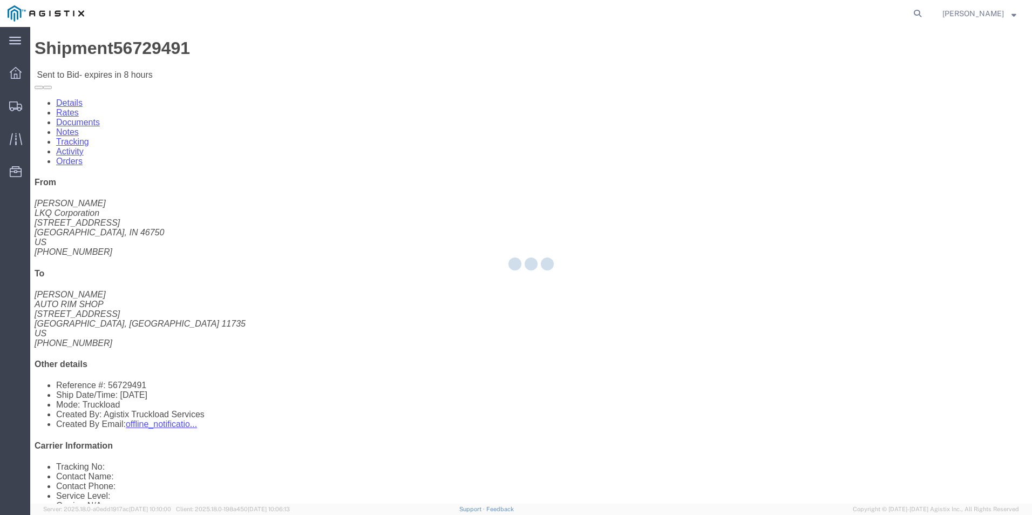
select select "18393"
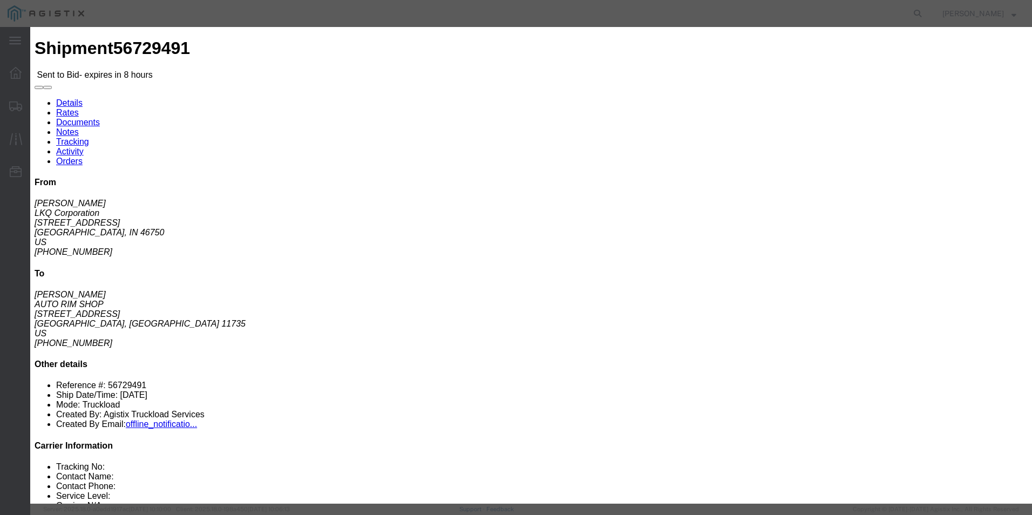
click select "Select Guaranteed Next Day Rail TL Standard 3 - 5 Day"
click icon "button"
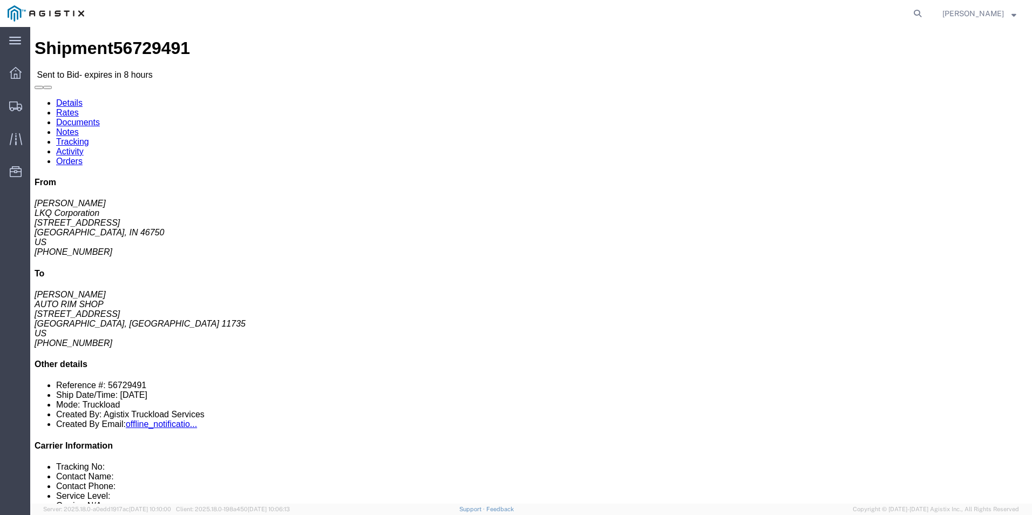
click link "Enter / Modify Bid"
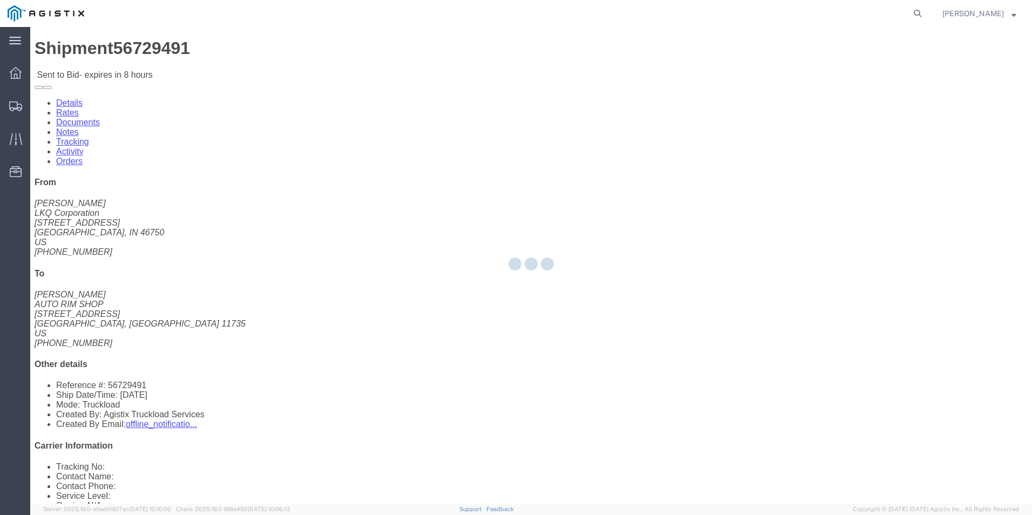
select select "18393"
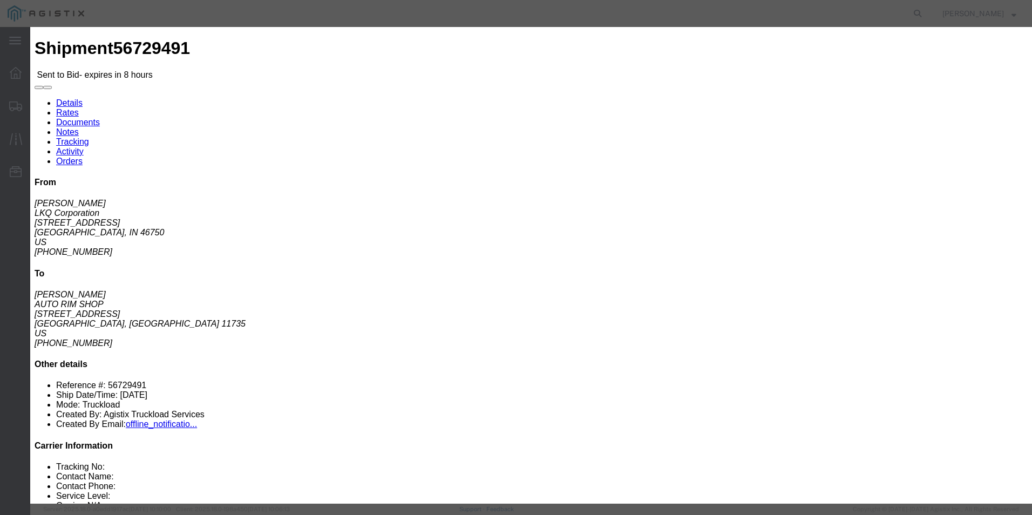
click select "Select Guaranteed Next Day Rail TL Standard 3 - 5 Day"
select select "35343"
click select "Select Guaranteed Next Day Rail TL Standard 3 - 5 Day"
click input "text"
type input "ITS BID"
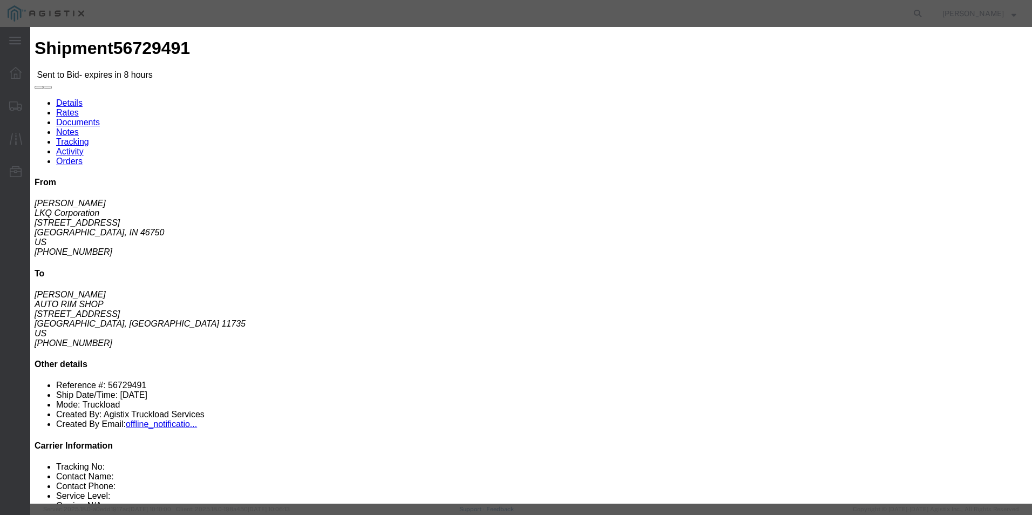
click select "Select Air Less than Truckload Multi-Leg Ocean Freight Rail Small Parcel Truckl…"
select select "TL"
click select "Select Air Less than Truckload Multi-Leg Ocean Freight Rail Small Parcel Truckl…"
click input "number"
type input "3297"
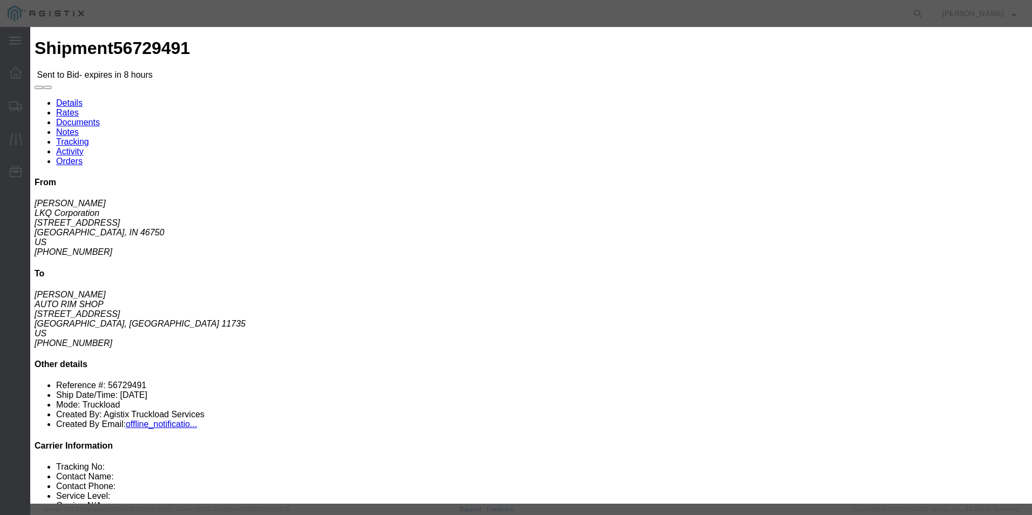
click button "Submit"
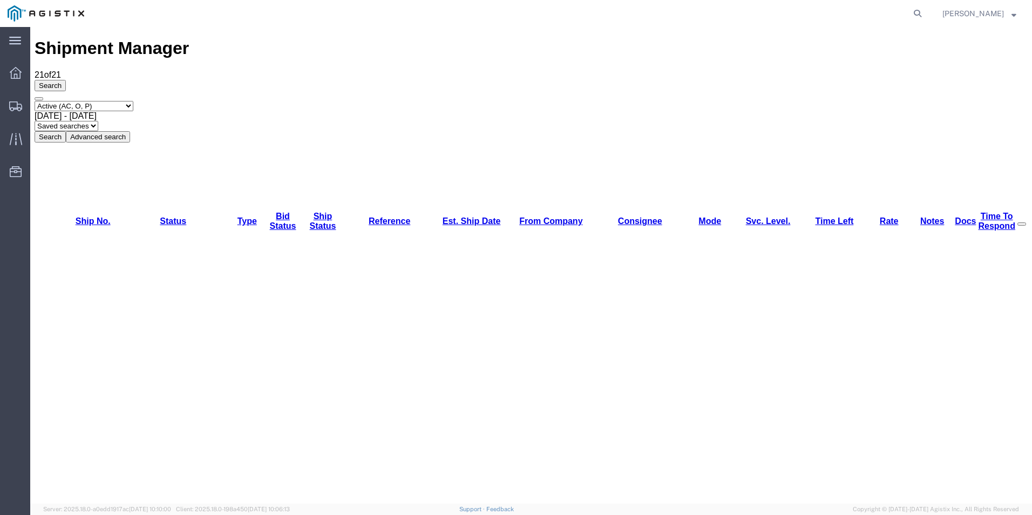
click at [873, 80] on div "Search Select status Active (AC, O, P) All Approved Awaiting Confirmation (AC) …" at bounding box center [531, 111] width 993 height 63
click at [673, 13] on agx-global-search at bounding box center [753, 13] width 345 height 27
